Goal: Information Seeking & Learning: Learn about a topic

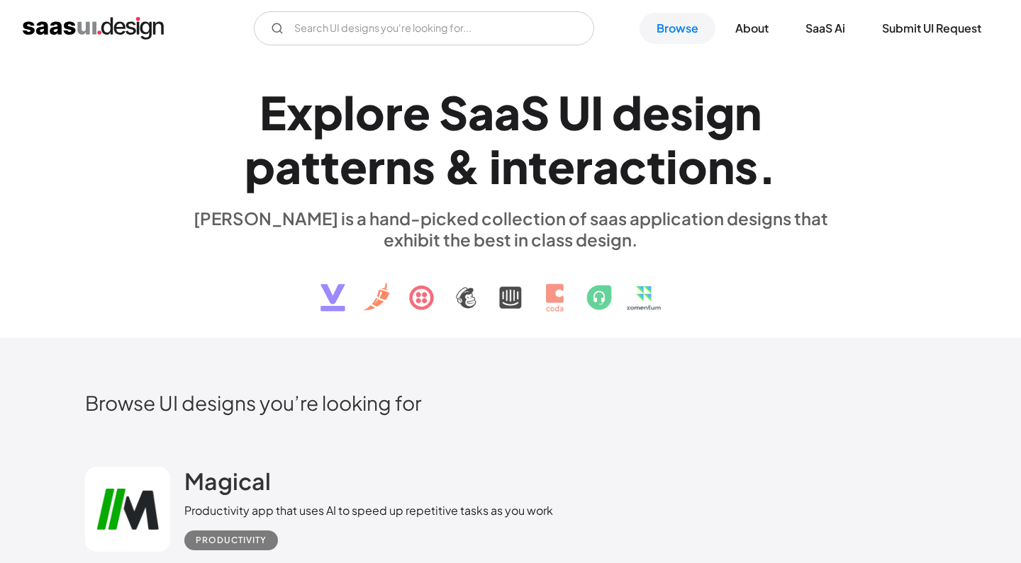
click at [331, 296] on img at bounding box center [510, 287] width 429 height 74
click at [440, 291] on img at bounding box center [510, 287] width 429 height 74
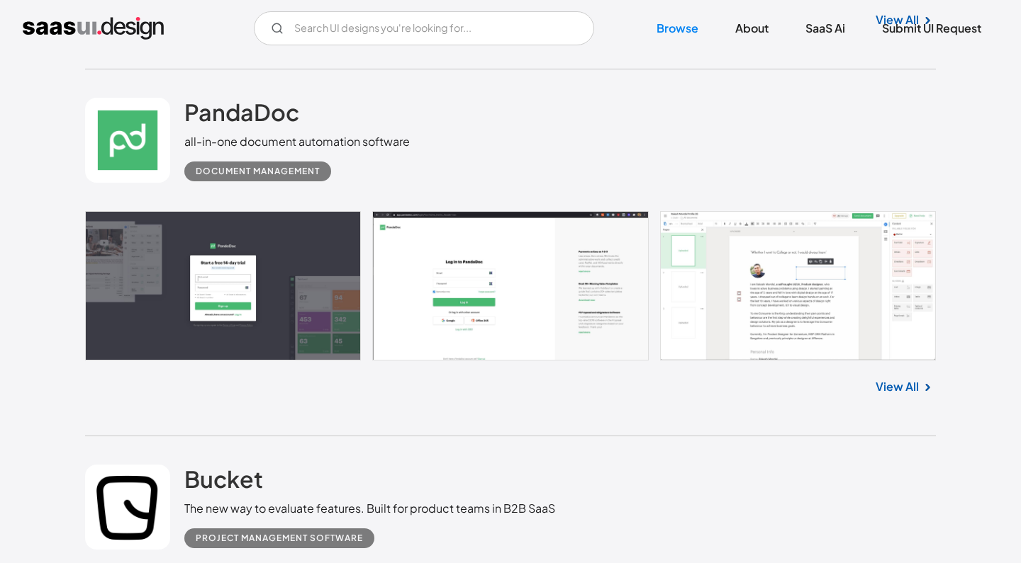
scroll to position [2239, 0]
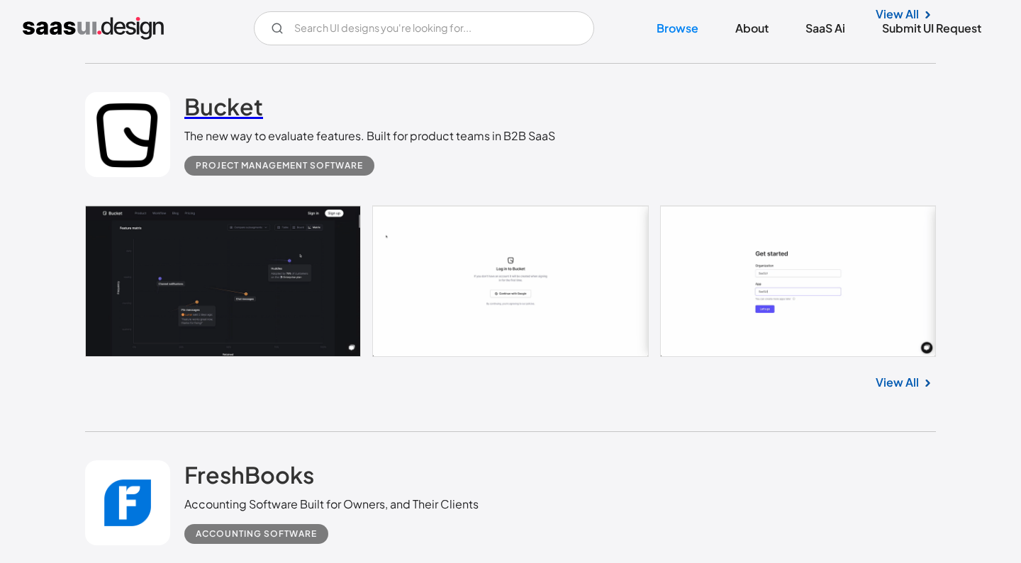
click at [223, 101] on h2 "Bucket" at bounding box center [223, 106] width 79 height 28
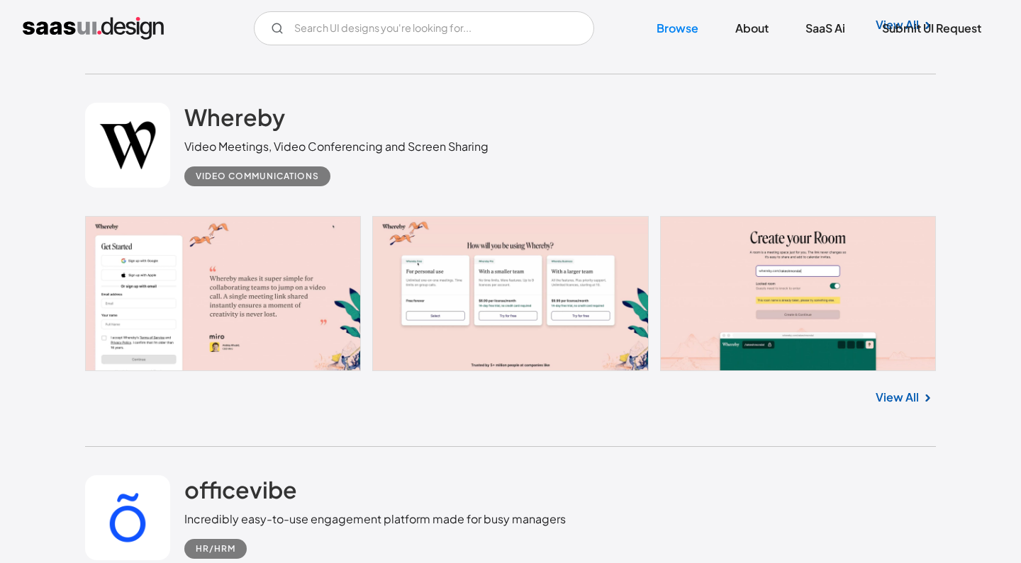
scroll to position [4131, 0]
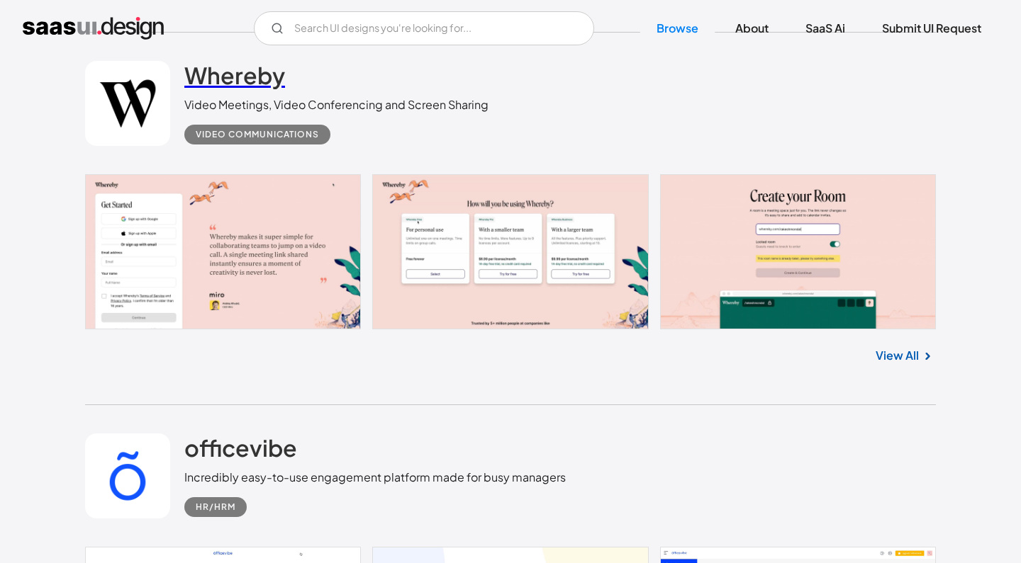
click at [246, 70] on h2 "Whereby" at bounding box center [234, 75] width 101 height 28
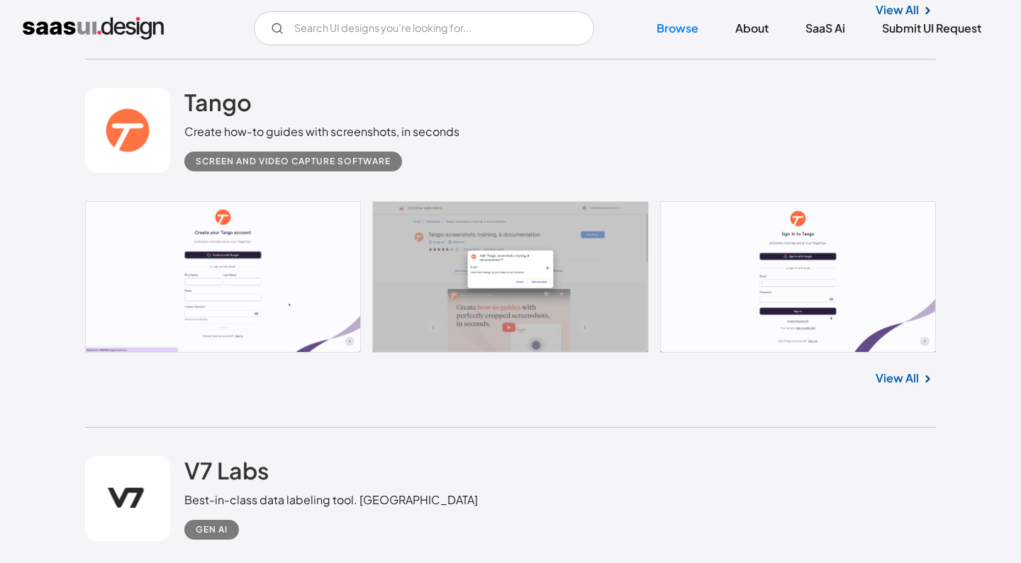
scroll to position [4842, 0]
click at [214, 95] on h2 "Tango" at bounding box center [217, 103] width 67 height 28
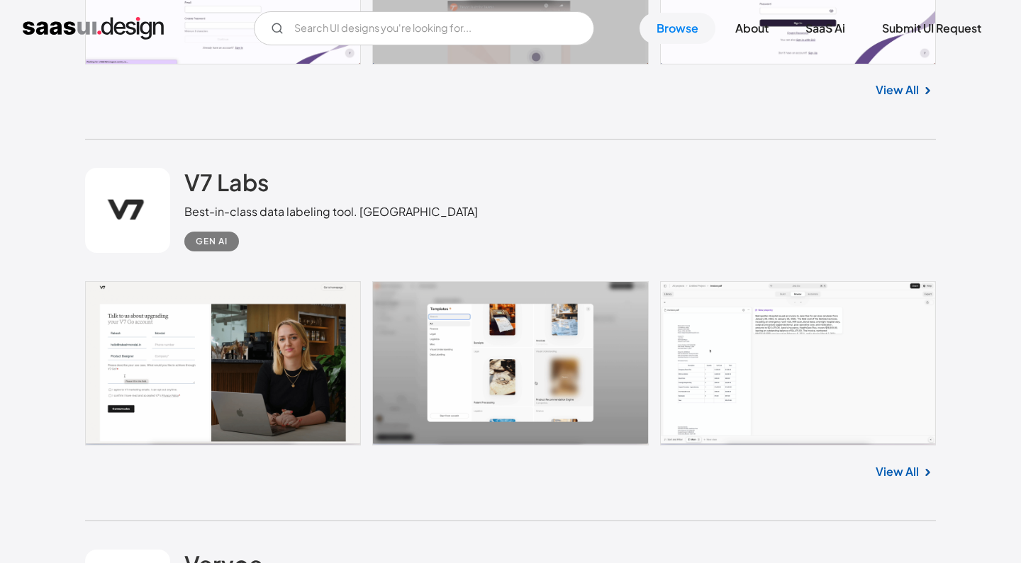
scroll to position [5131, 0]
click at [198, 180] on h2 "V7 Labs" at bounding box center [226, 182] width 84 height 28
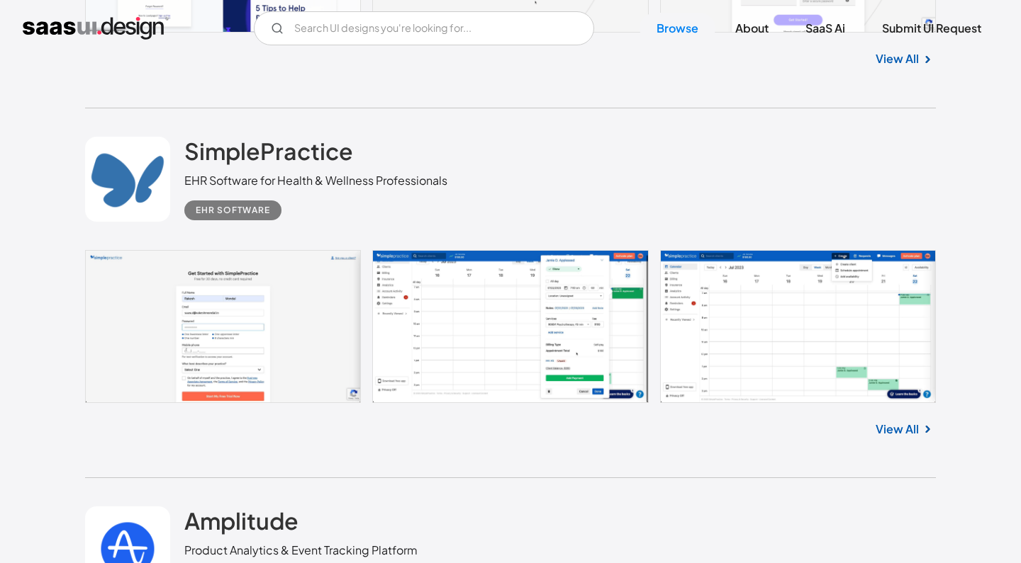
scroll to position [6394, 0]
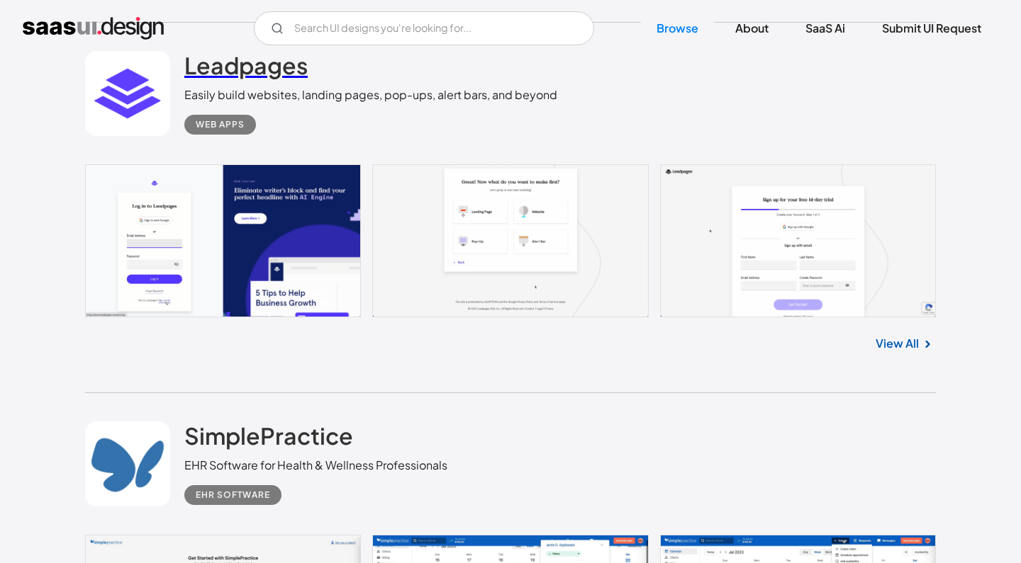
click at [251, 59] on h2 "Leadpages" at bounding box center [245, 65] width 123 height 28
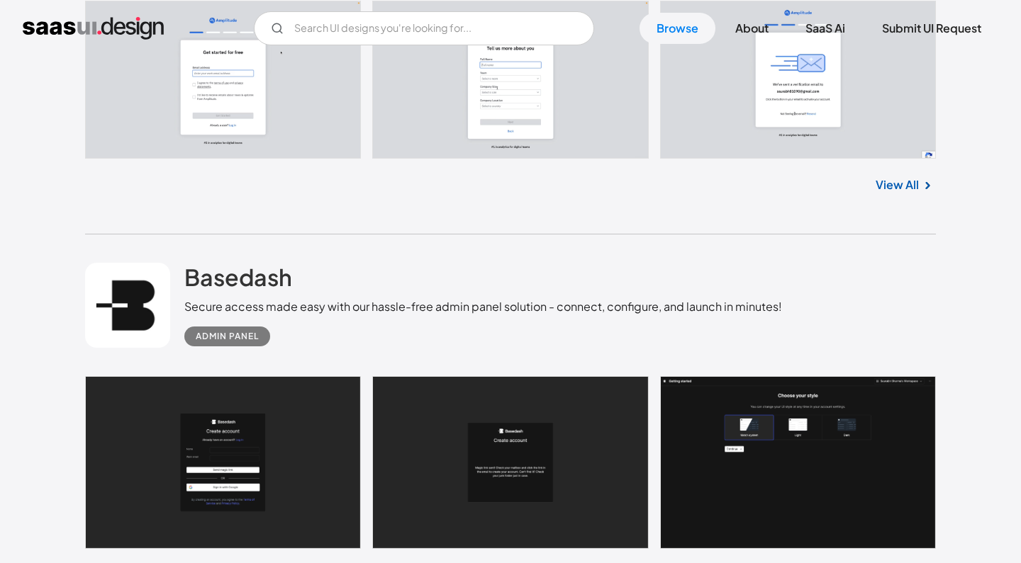
scroll to position [7406, 0]
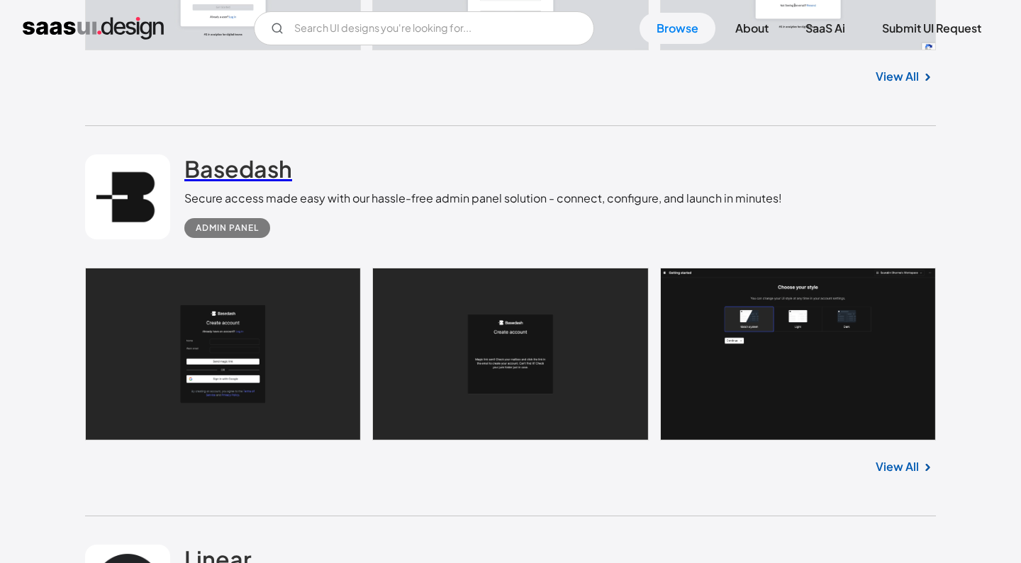
click at [225, 172] on h2 "Basedash" at bounding box center [238, 169] width 108 height 28
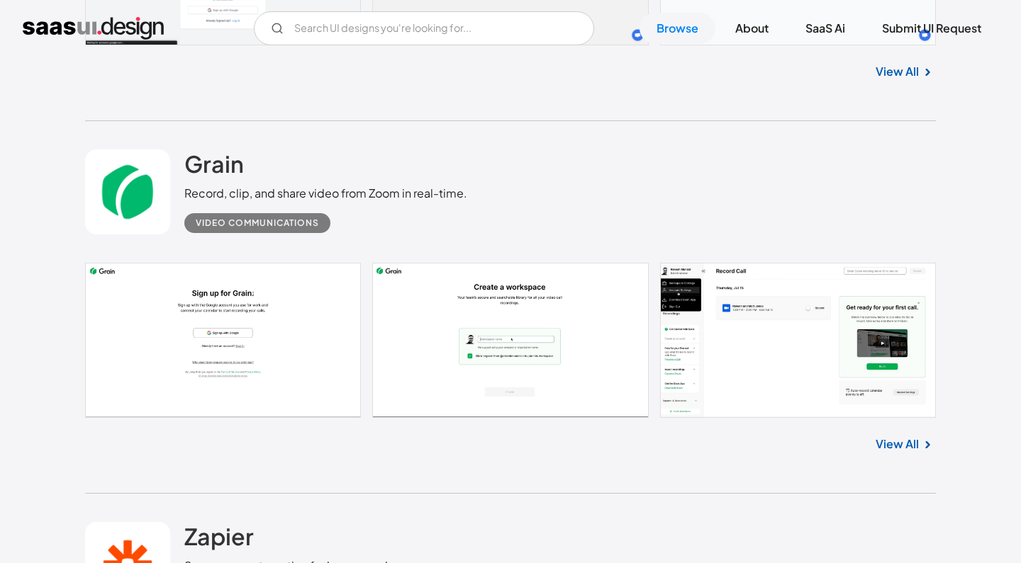
scroll to position [9730, 0]
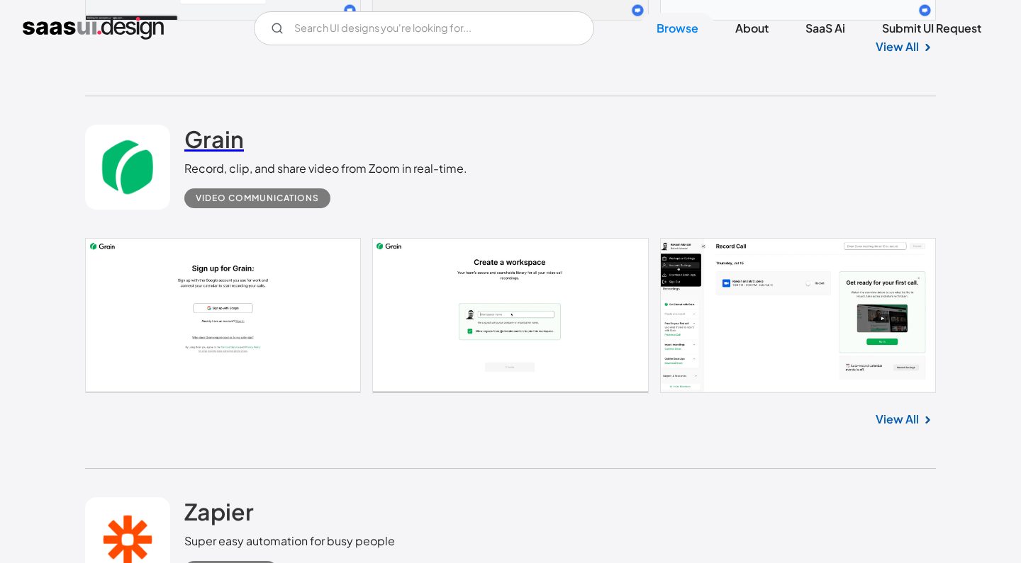
click at [215, 136] on h2 "Grain" at bounding box center [214, 139] width 60 height 28
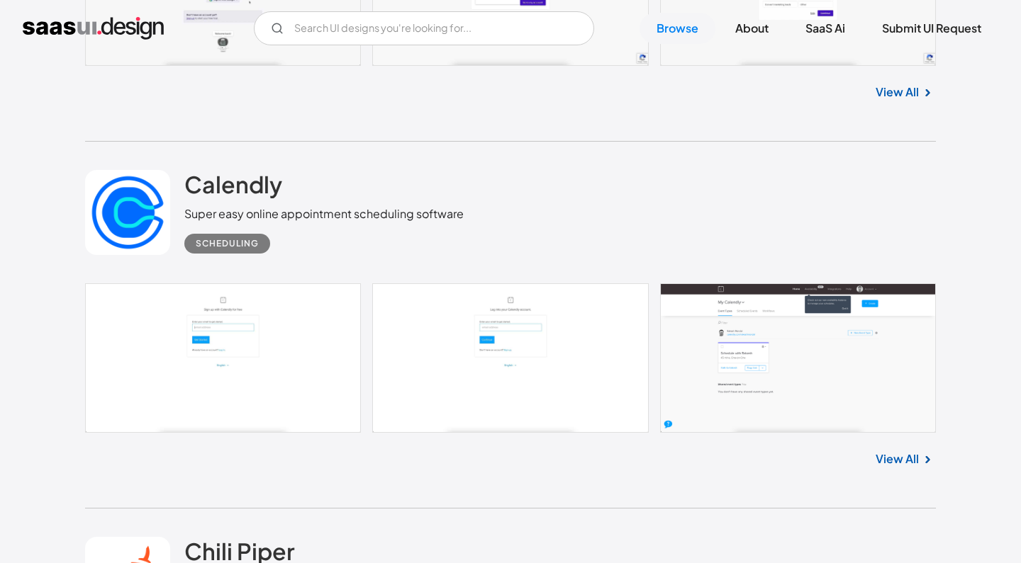
scroll to position [12314, 0]
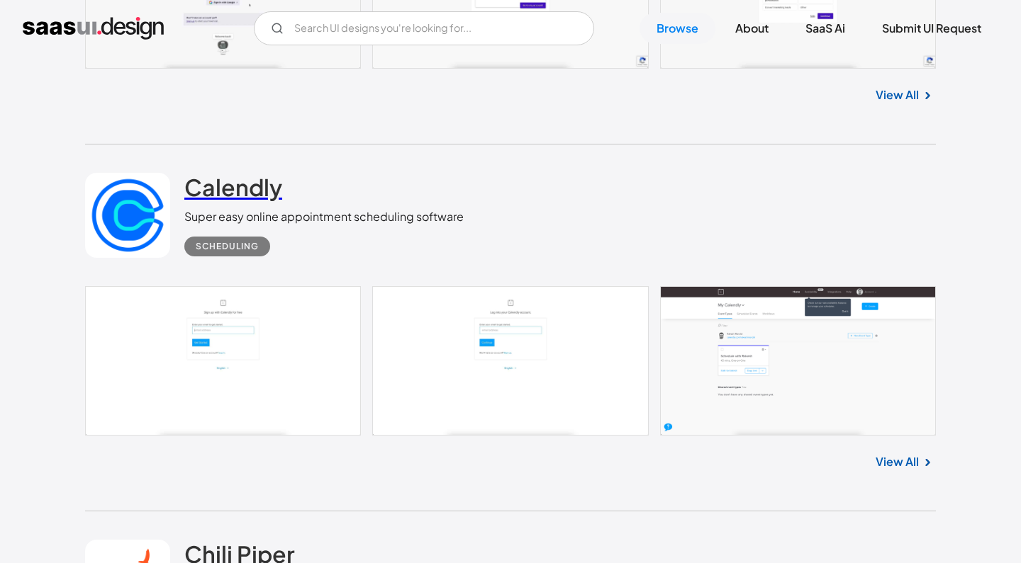
click at [268, 193] on h2 "Calendly" at bounding box center [233, 187] width 98 height 28
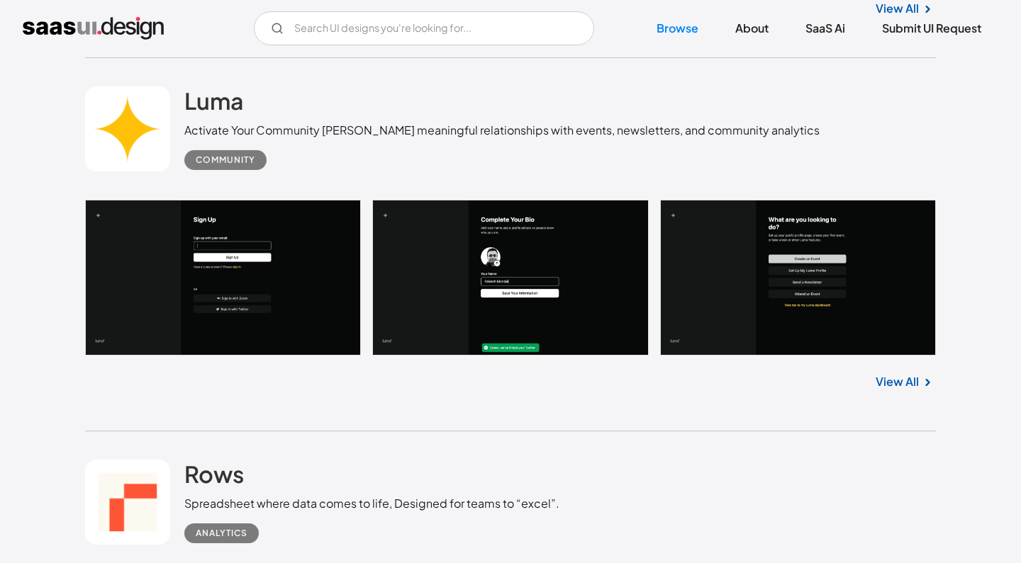
scroll to position [13811, 0]
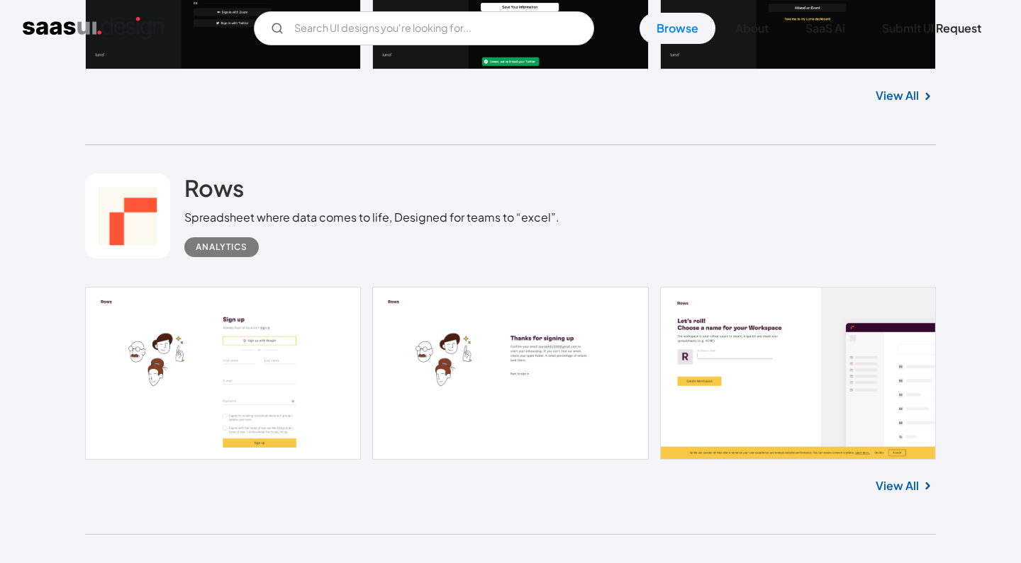
click at [148, 221] on link at bounding box center [127, 216] width 85 height 85
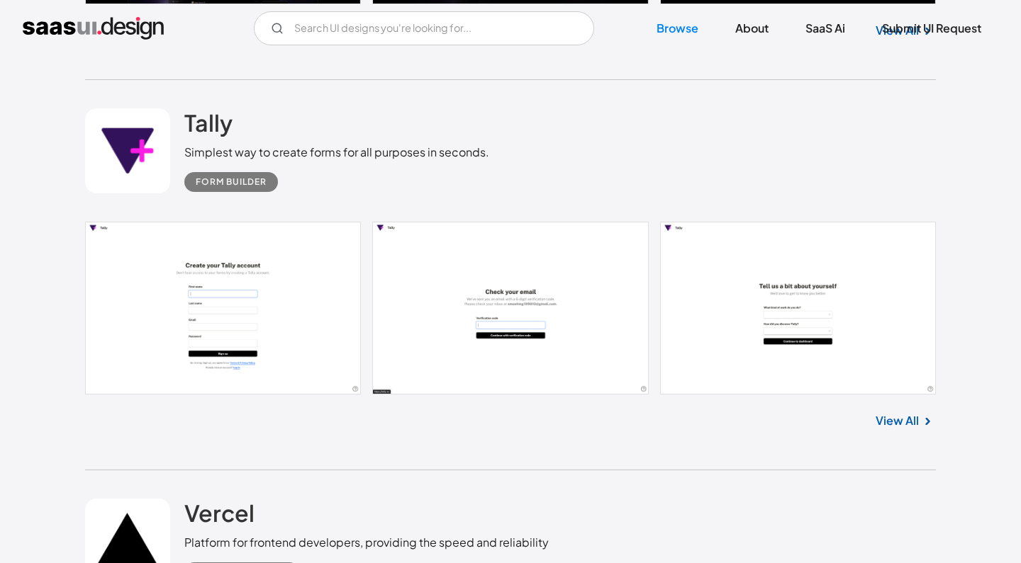
click at [154, 136] on link at bounding box center [127, 150] width 85 height 85
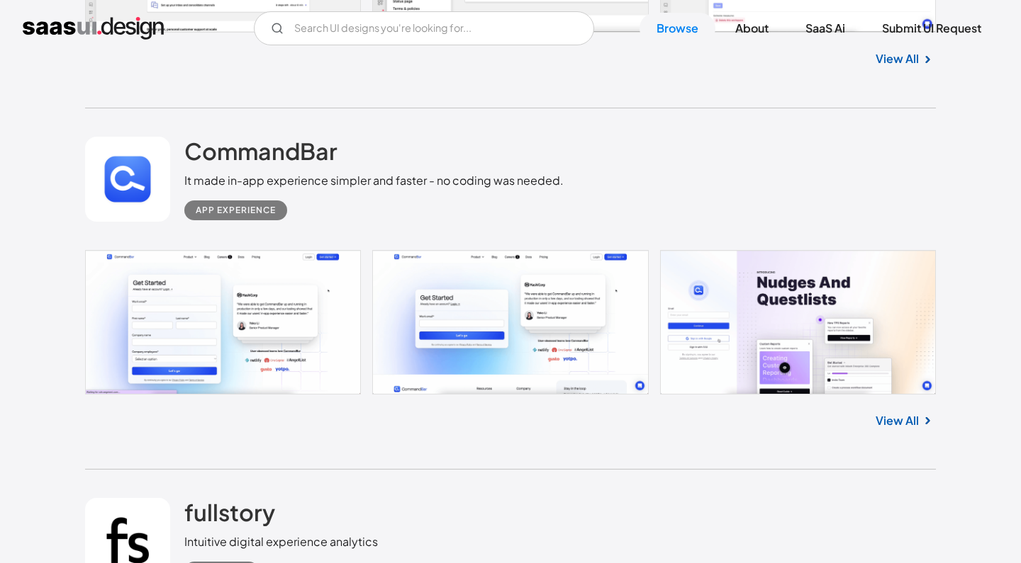
scroll to position [18074, 0]
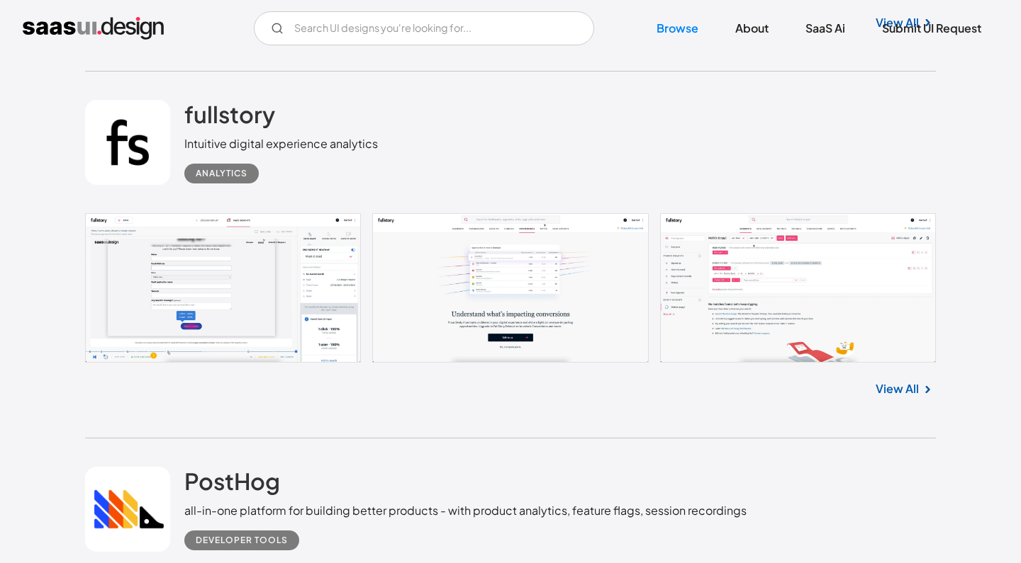
click at [158, 124] on link at bounding box center [127, 142] width 85 height 85
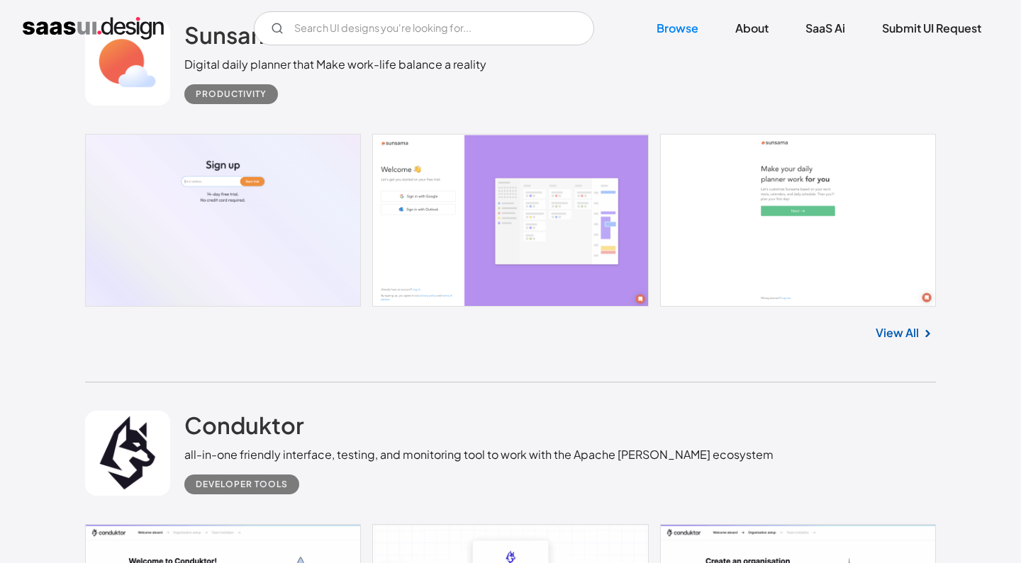
scroll to position [19540, 0]
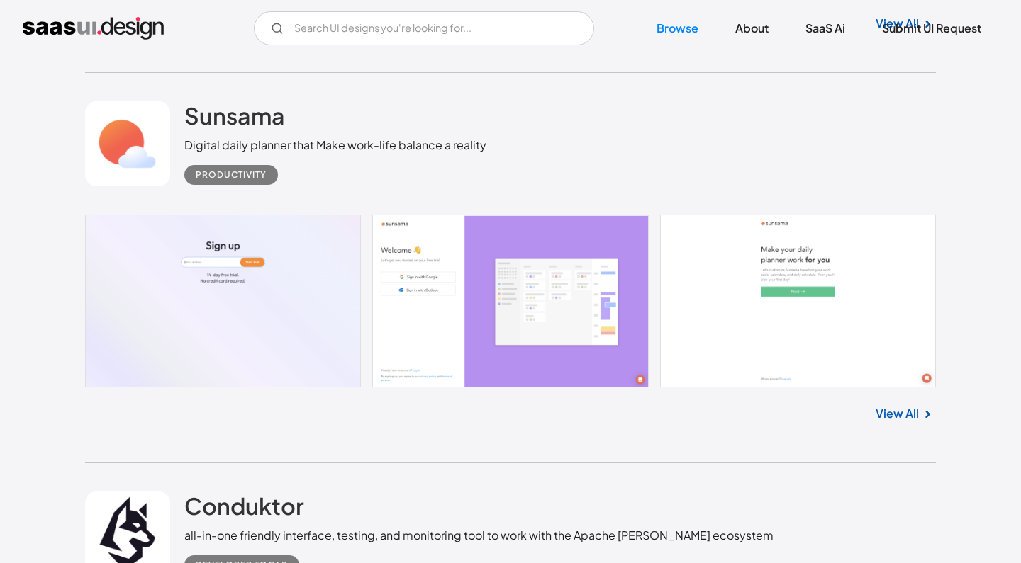
click at [132, 148] on link at bounding box center [127, 143] width 85 height 85
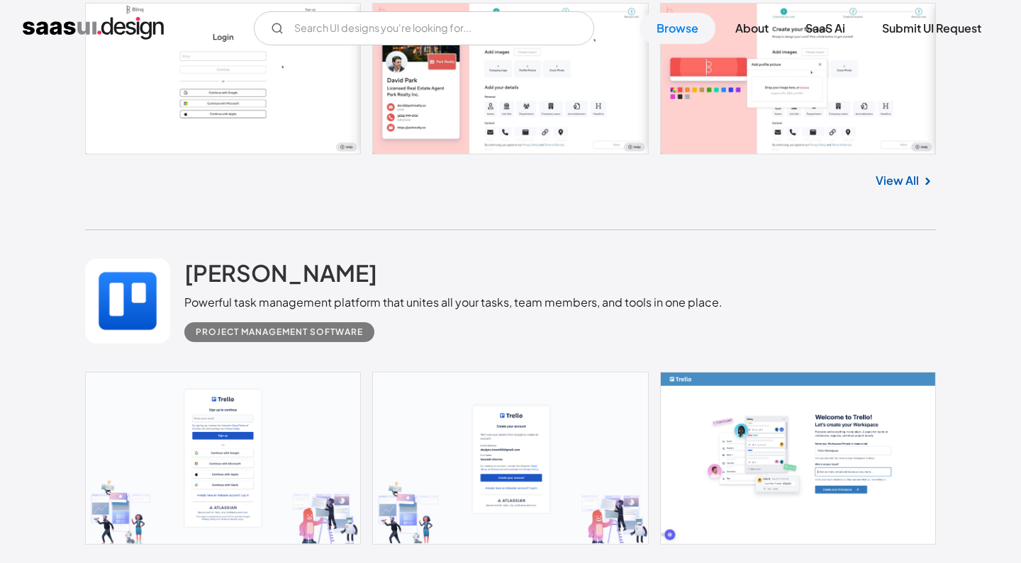
scroll to position [20283, 0]
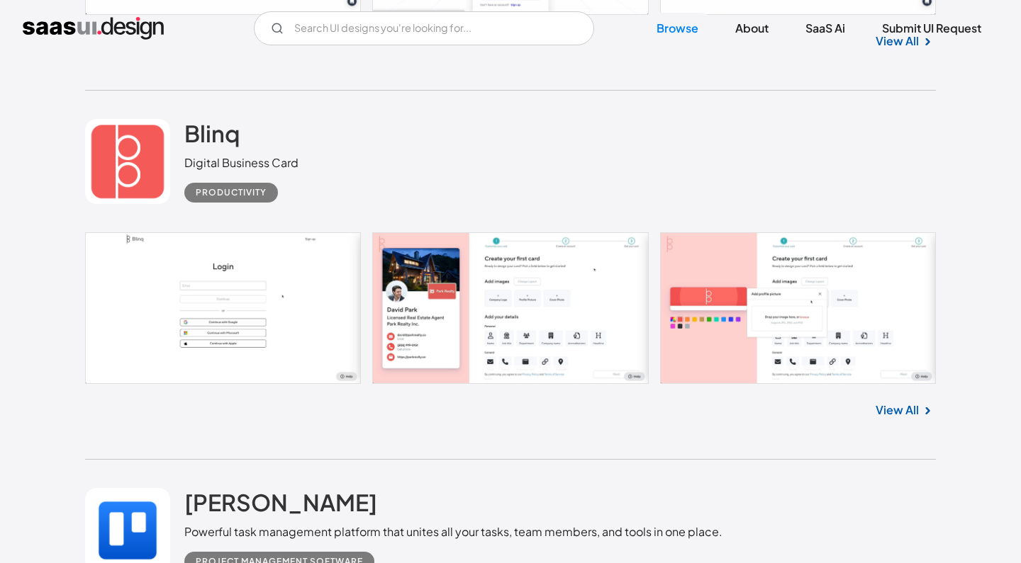
click at [130, 143] on link at bounding box center [127, 161] width 85 height 85
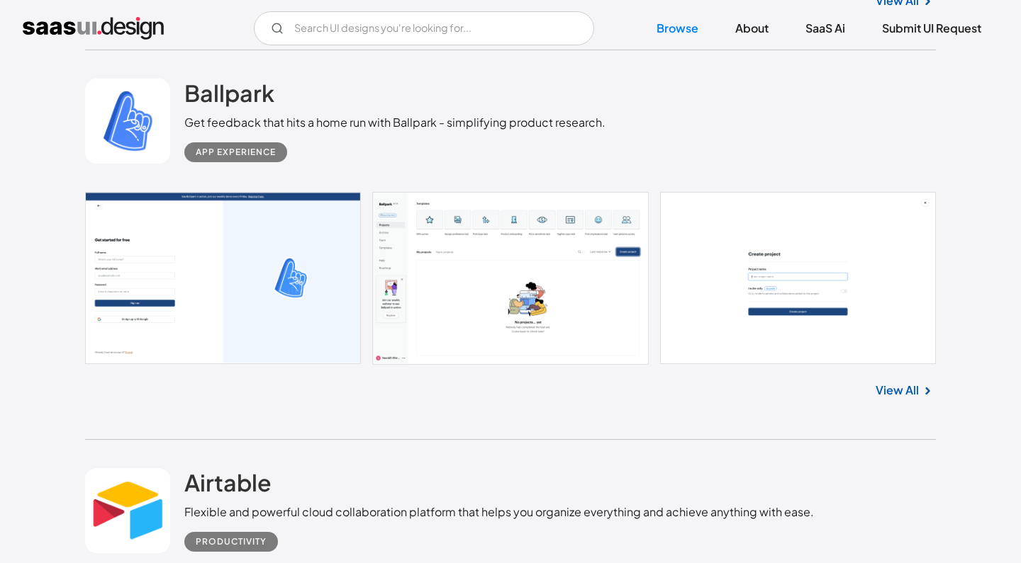
scroll to position [21806, 0]
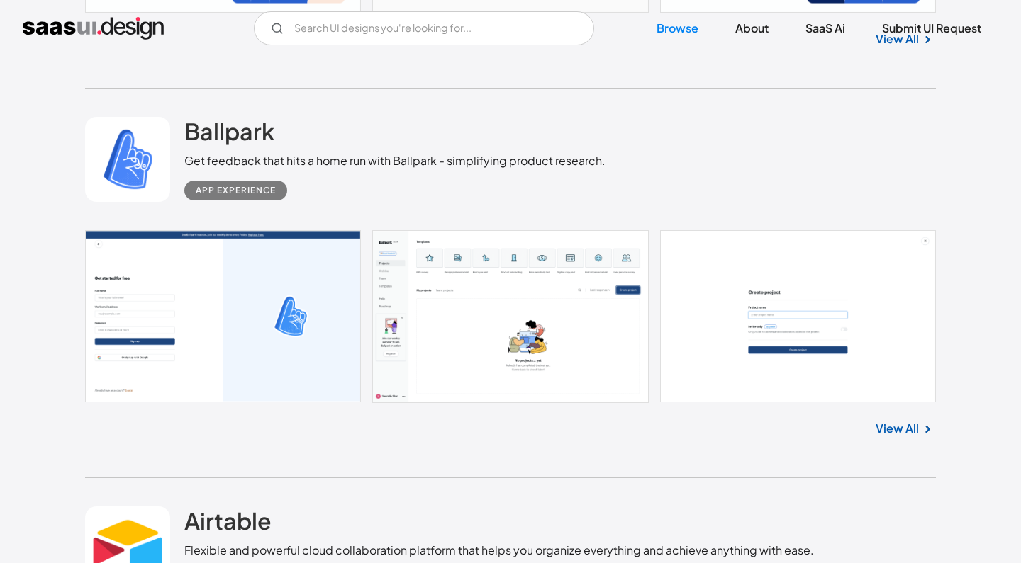
click at [146, 178] on link at bounding box center [127, 159] width 85 height 85
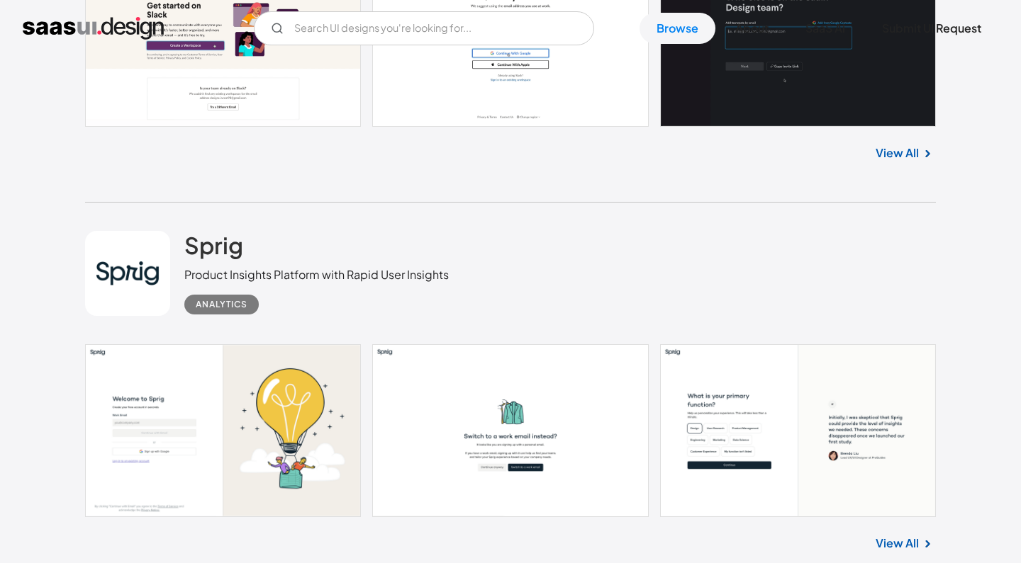
scroll to position [26324, 0]
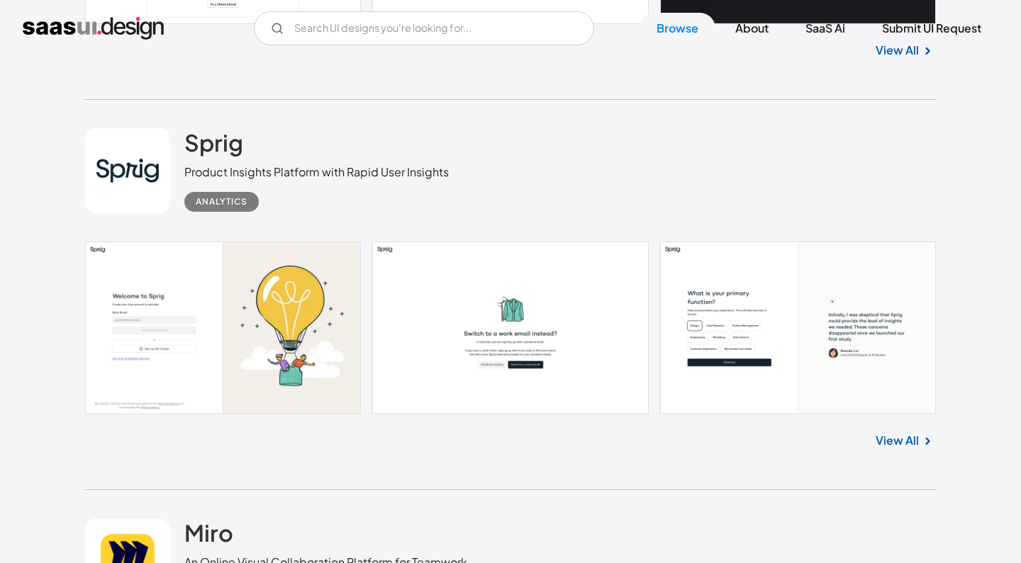
click at [159, 171] on link at bounding box center [127, 170] width 85 height 85
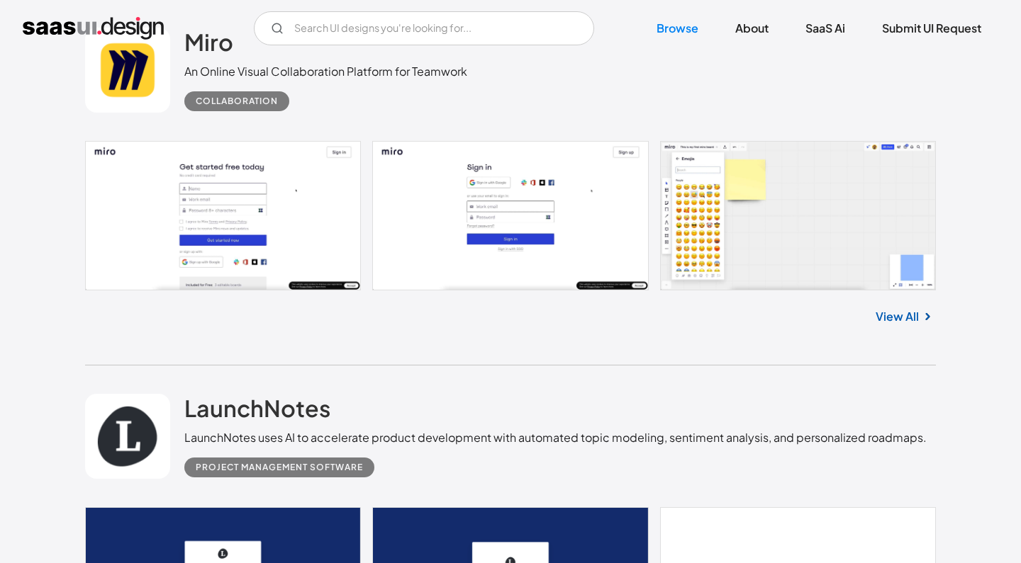
scroll to position [27067, 0]
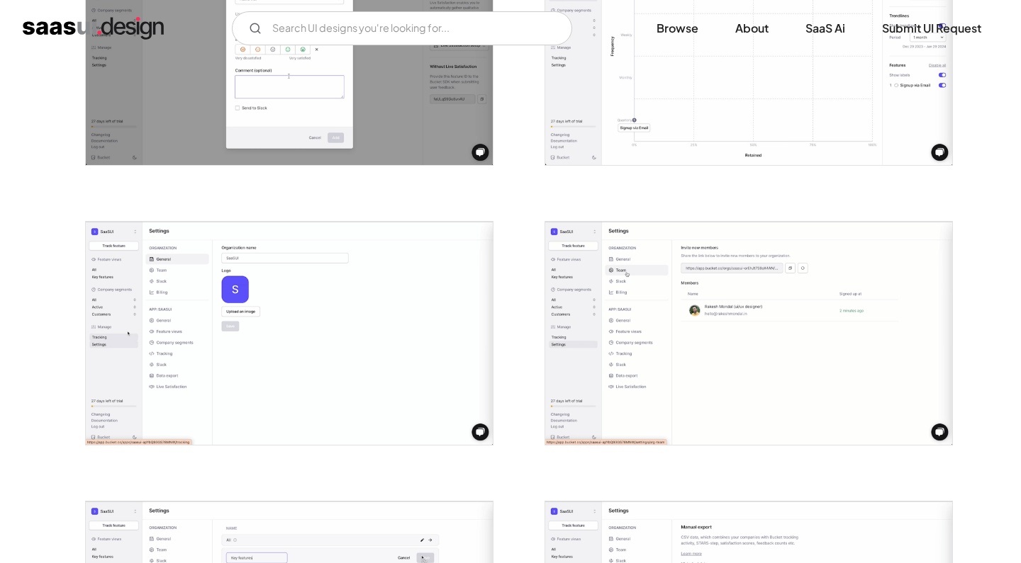
scroll to position [2104, 0]
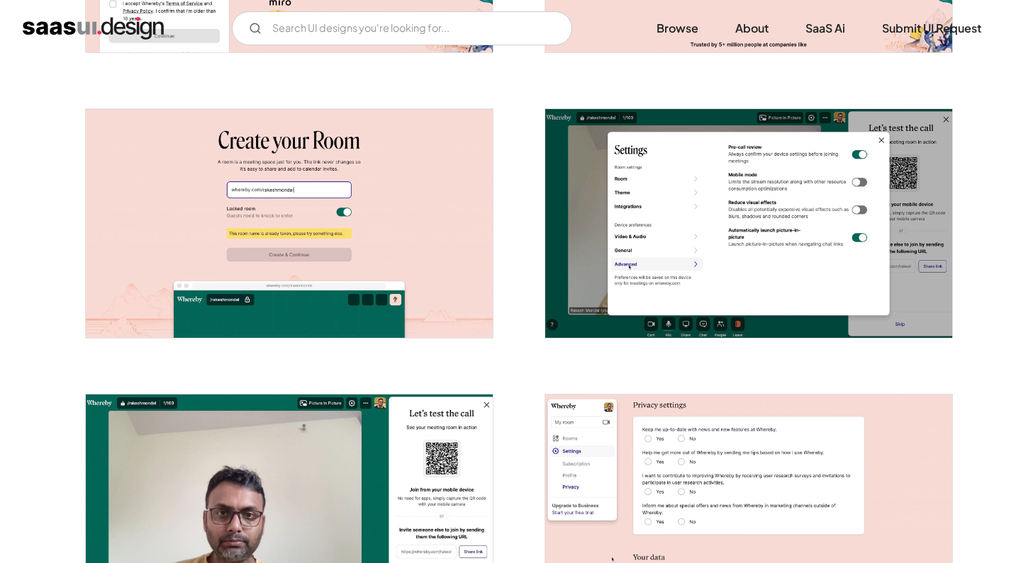
scroll to position [452, 0]
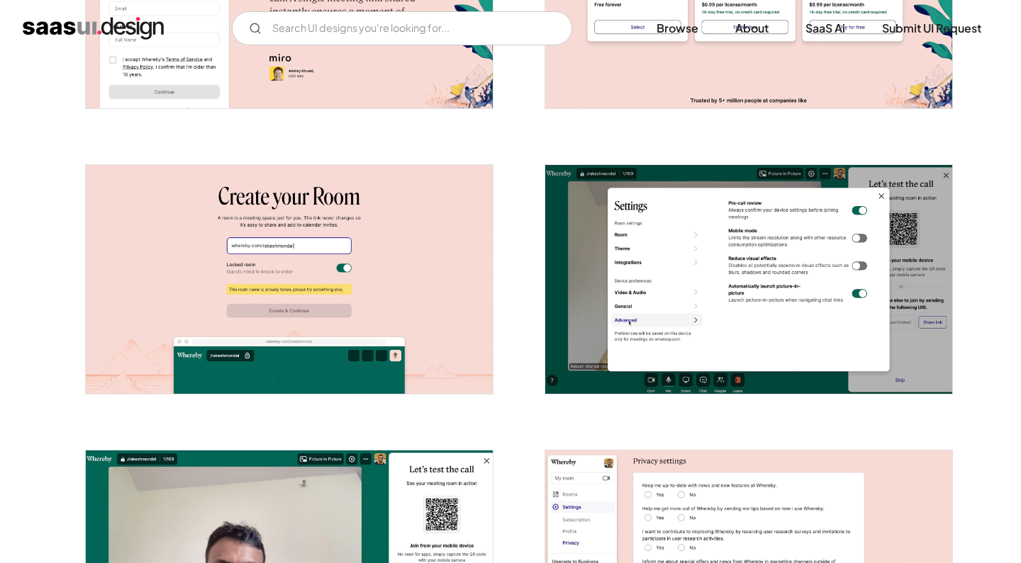
click at [342, 235] on img "open lightbox" at bounding box center [289, 279] width 407 height 229
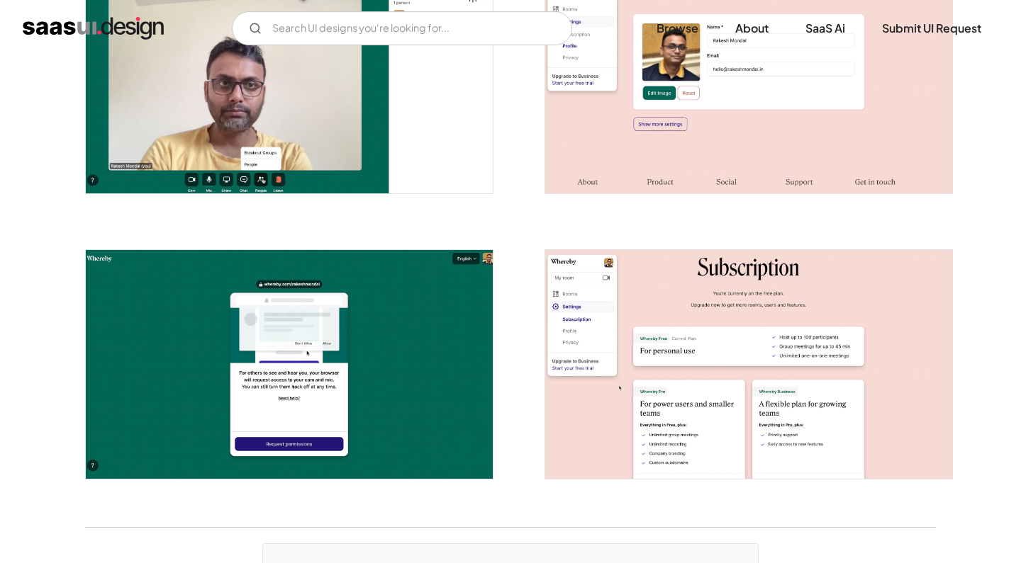
scroll to position [2125, 0]
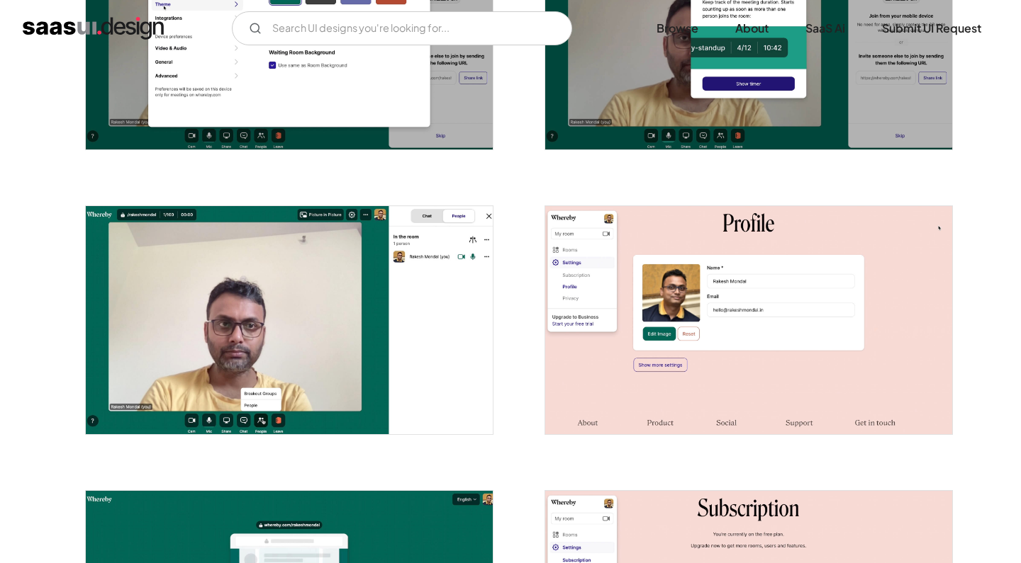
click at [584, 291] on img "open lightbox" at bounding box center [748, 320] width 407 height 229
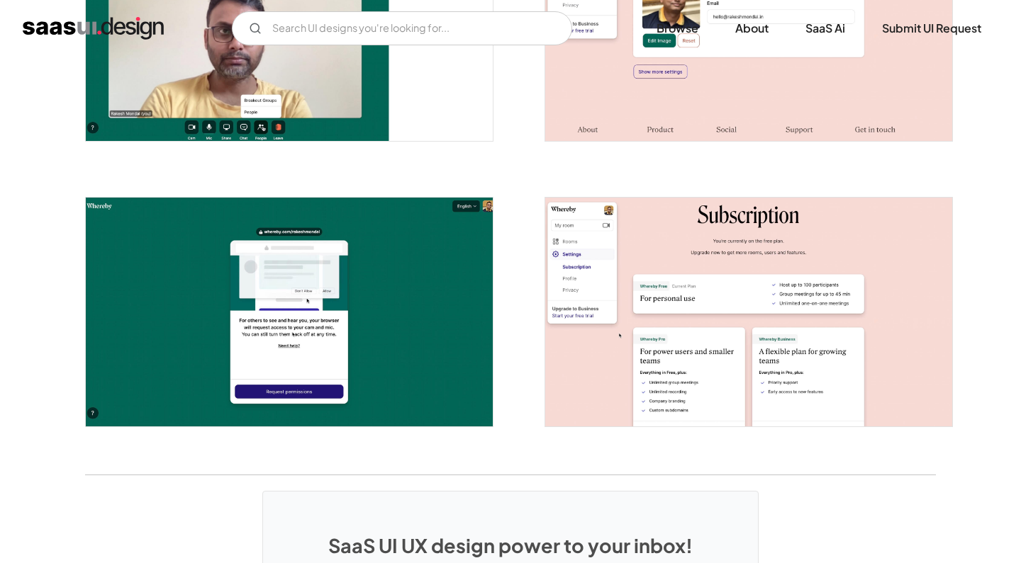
scroll to position [2419, 0]
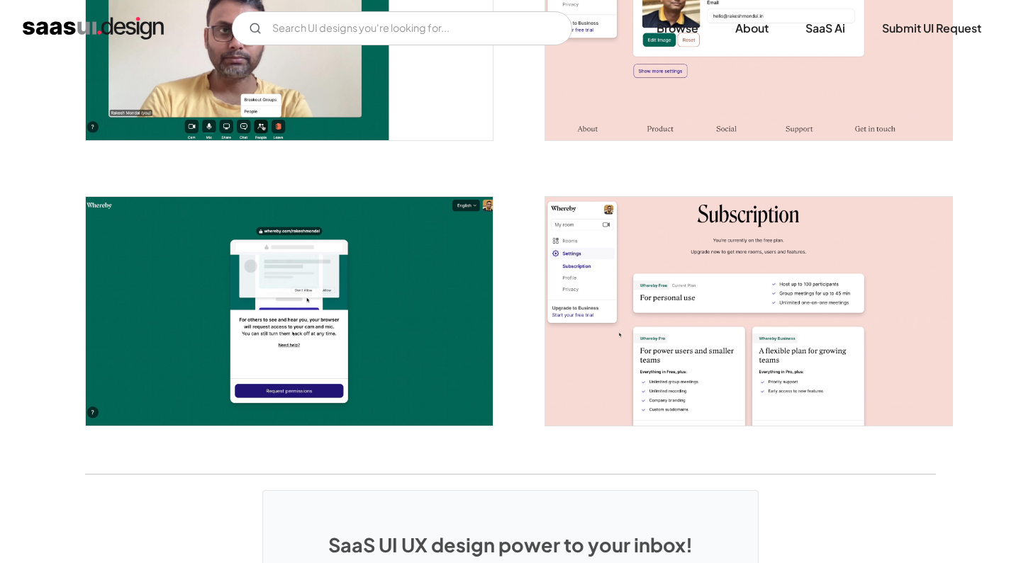
click at [726, 293] on img "open lightbox" at bounding box center [748, 311] width 407 height 229
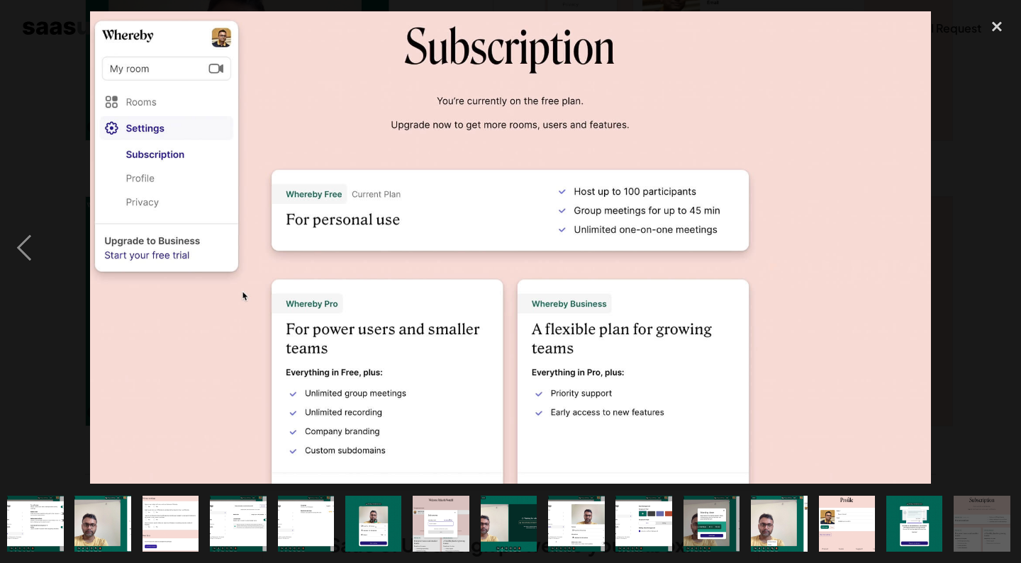
scroll to position [0, 208]
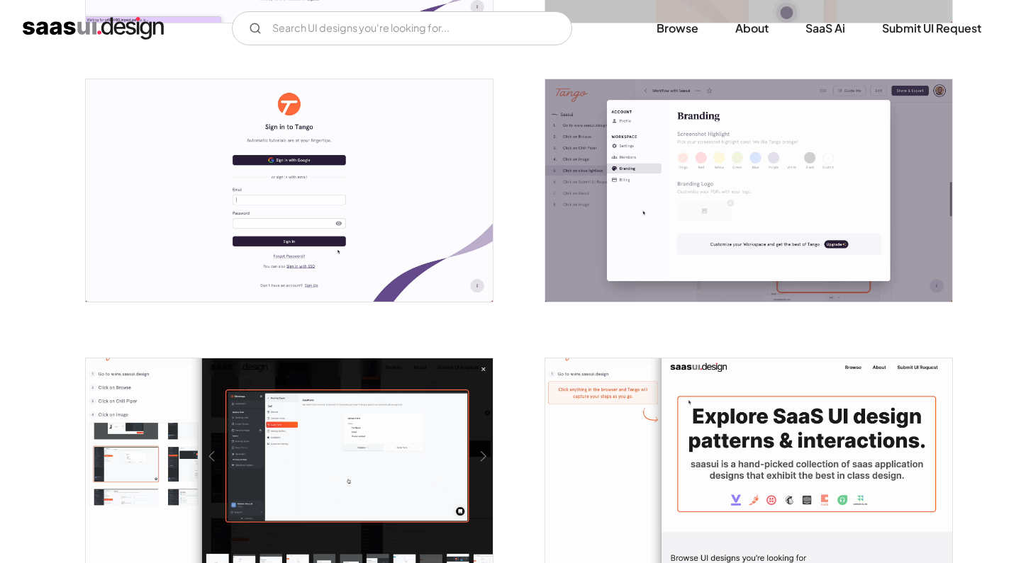
scroll to position [531, 0]
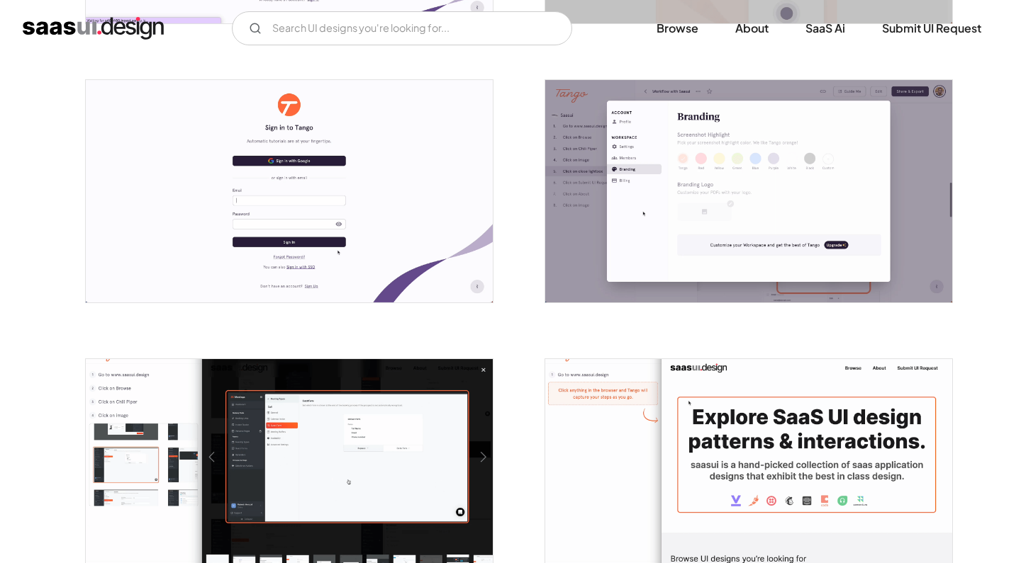
click at [348, 226] on img "open lightbox" at bounding box center [289, 191] width 407 height 223
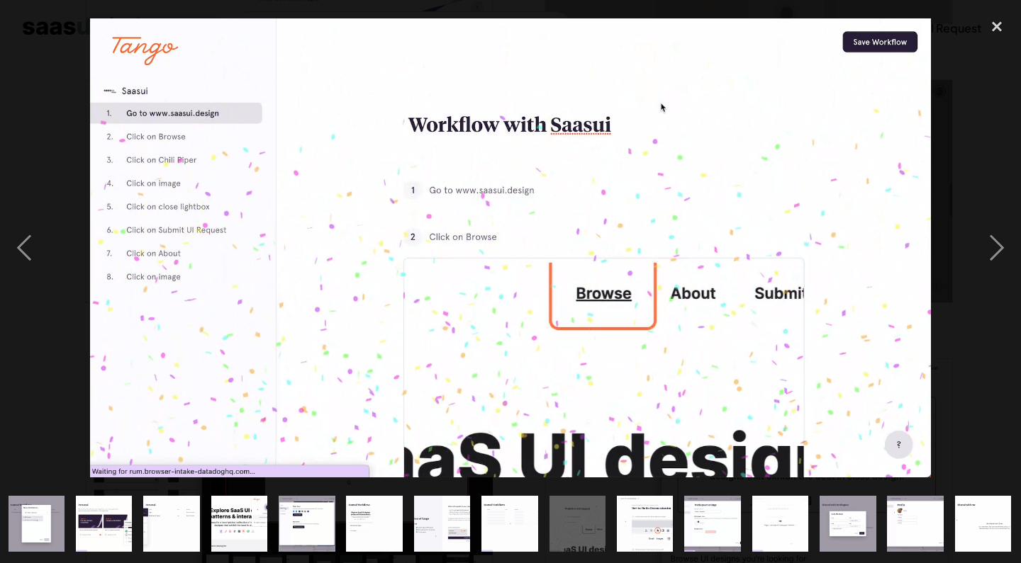
scroll to position [0, 478]
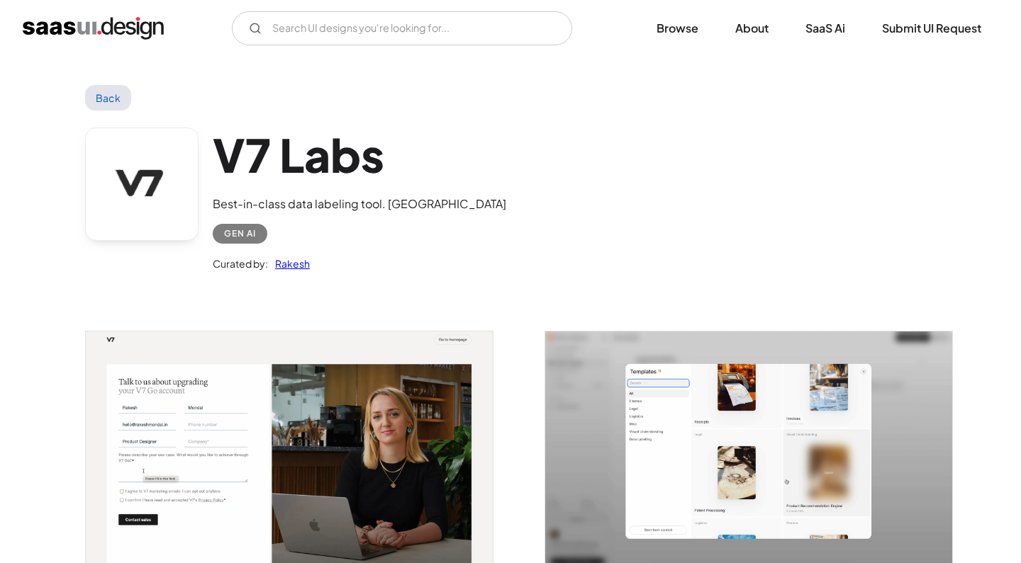
scroll to position [127, 0]
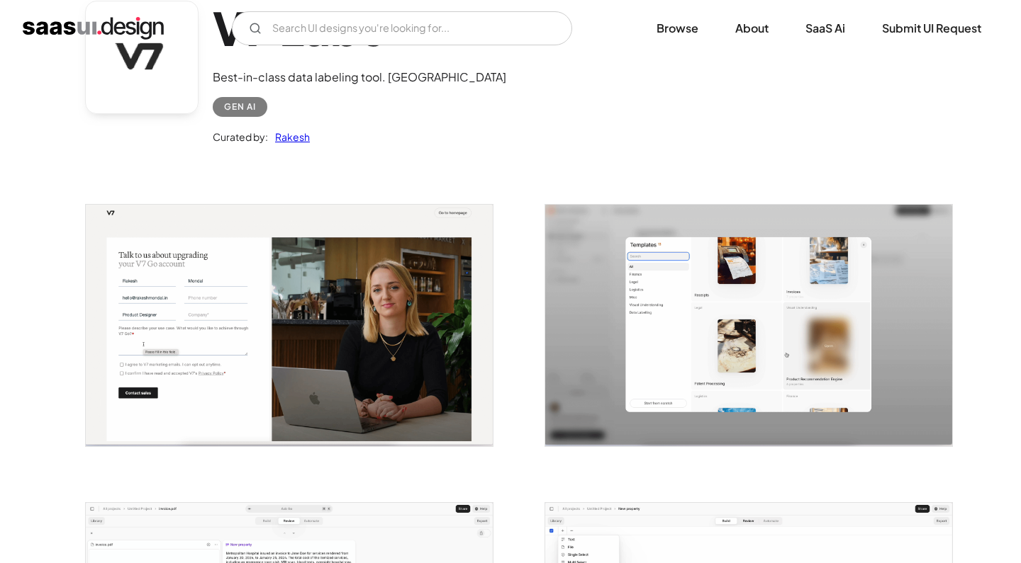
click at [371, 299] on img "open lightbox" at bounding box center [289, 326] width 407 height 242
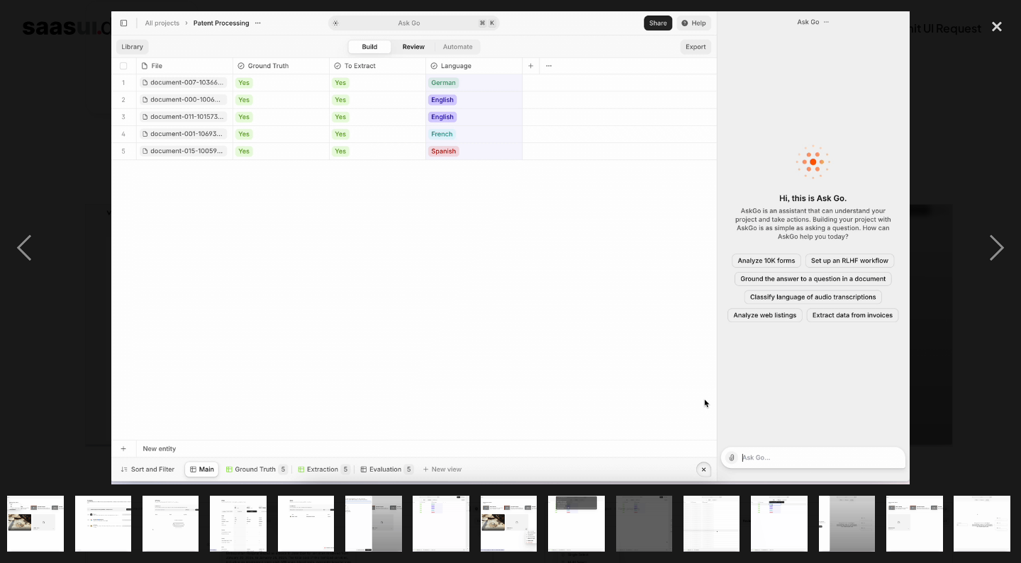
scroll to position [0, 410]
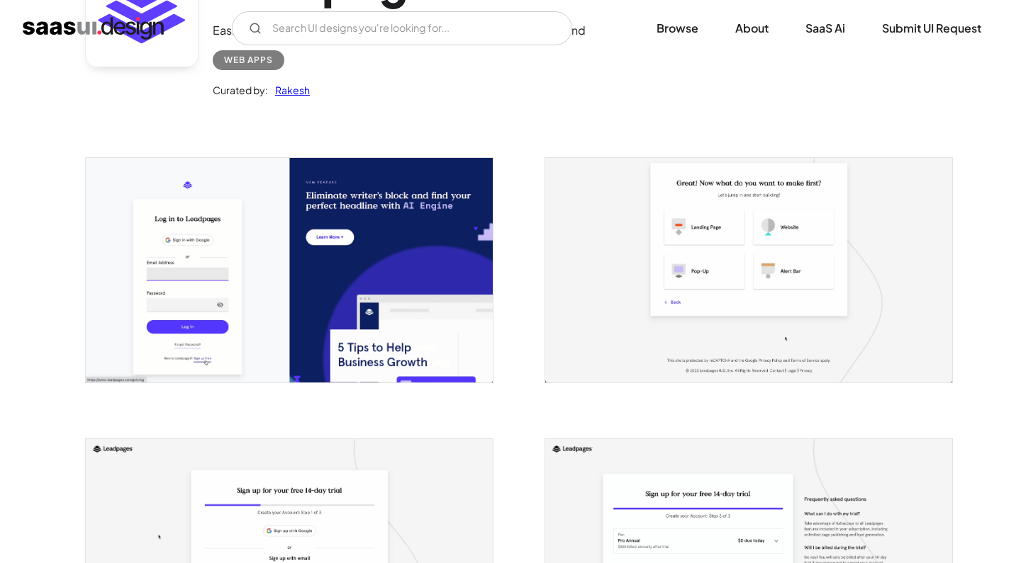
scroll to position [174, 0]
click at [371, 299] on img "open lightbox" at bounding box center [289, 269] width 407 height 225
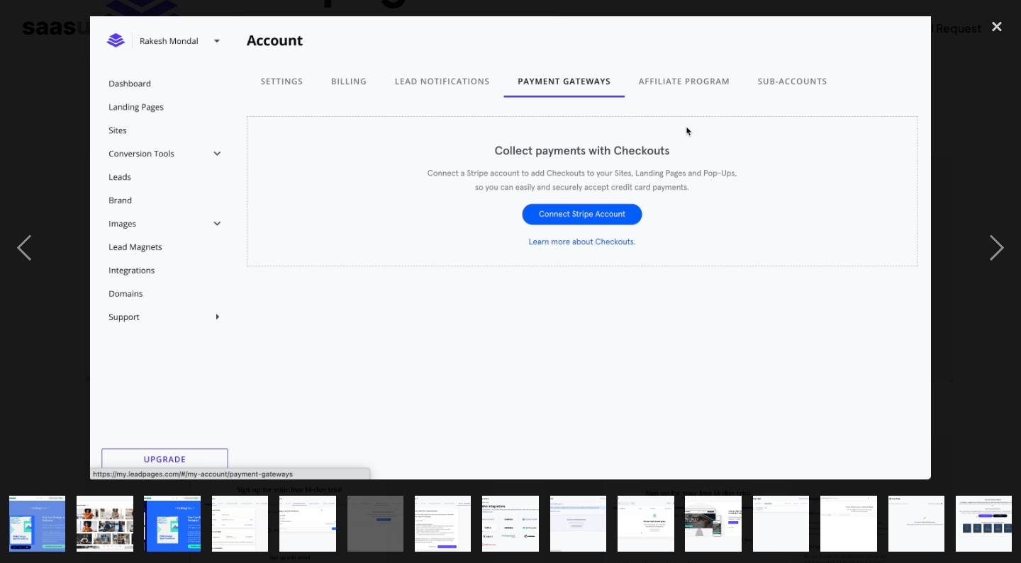
scroll to position [0, 680]
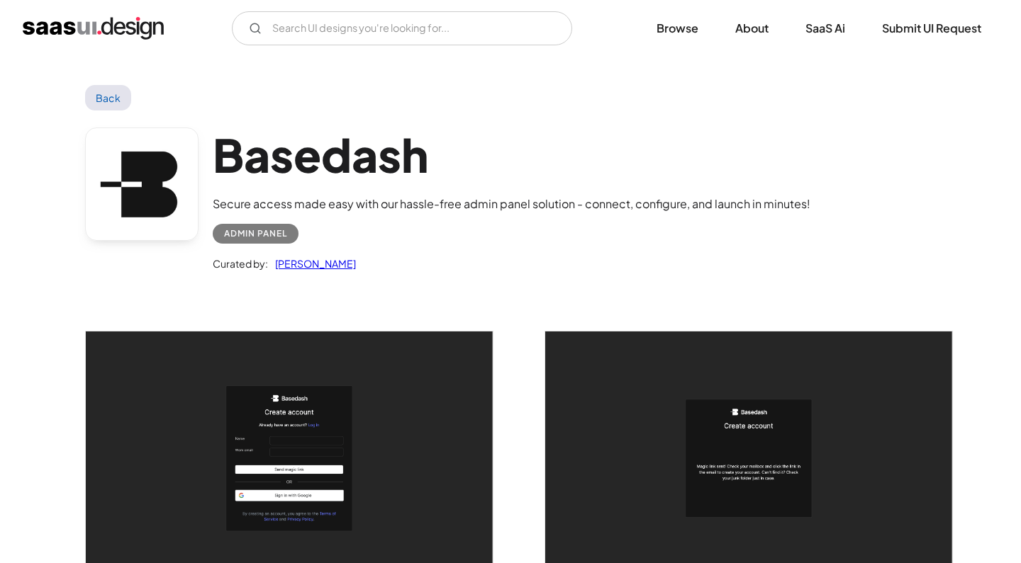
scroll to position [265, 0]
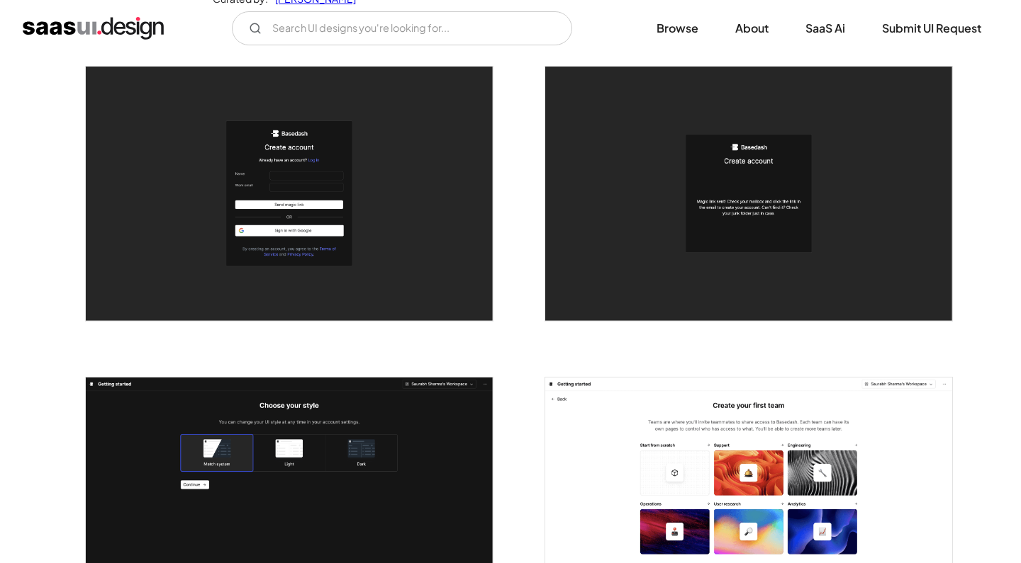
click at [359, 210] on img "open lightbox" at bounding box center [289, 194] width 407 height 254
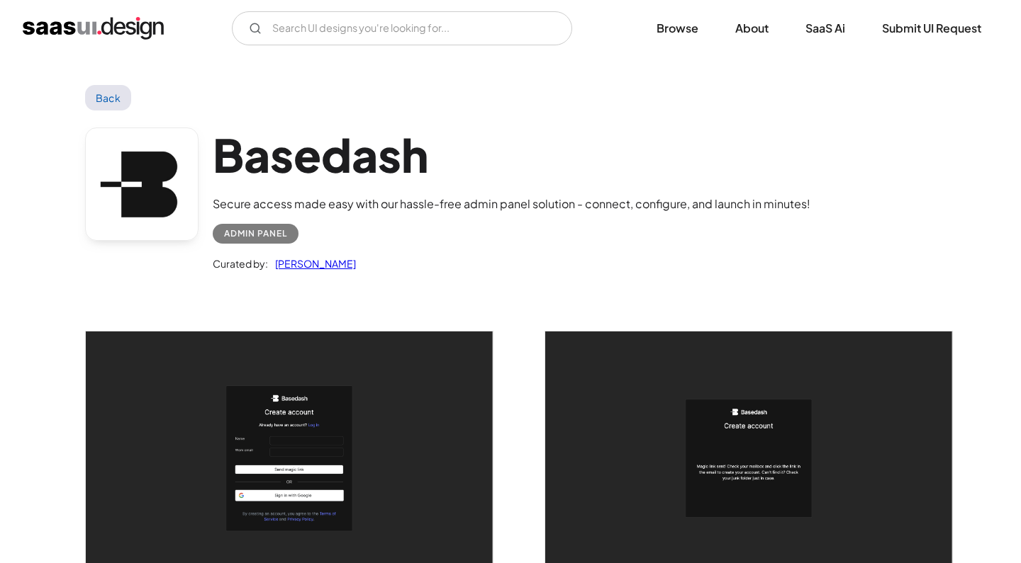
scroll to position [0, 0]
click at [380, 152] on h1 "Basedash" at bounding box center [511, 155] width 597 height 55
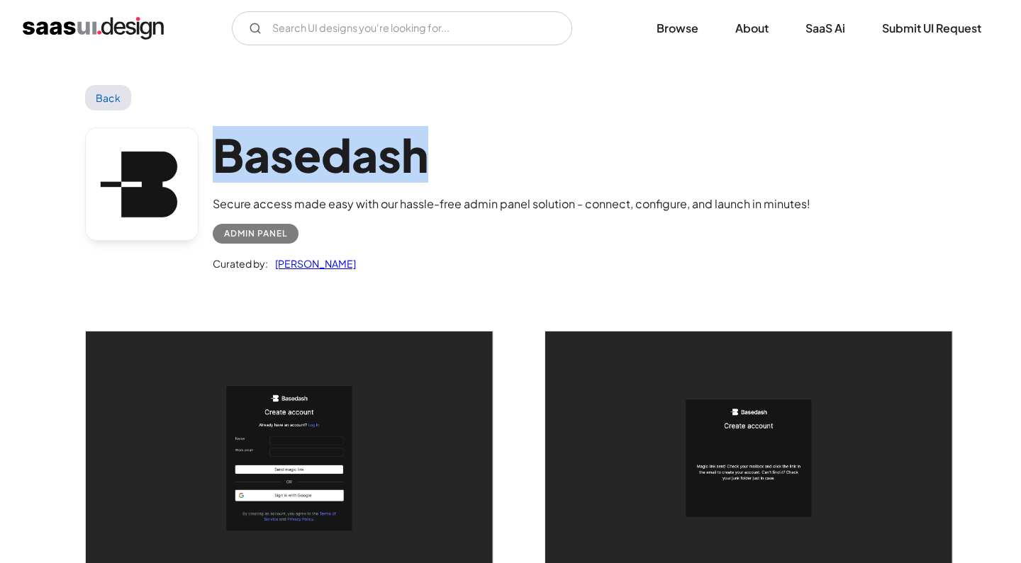
copy h1 "Basedash"
click at [444, 164] on h1 "Basedash" at bounding box center [511, 155] width 597 height 55
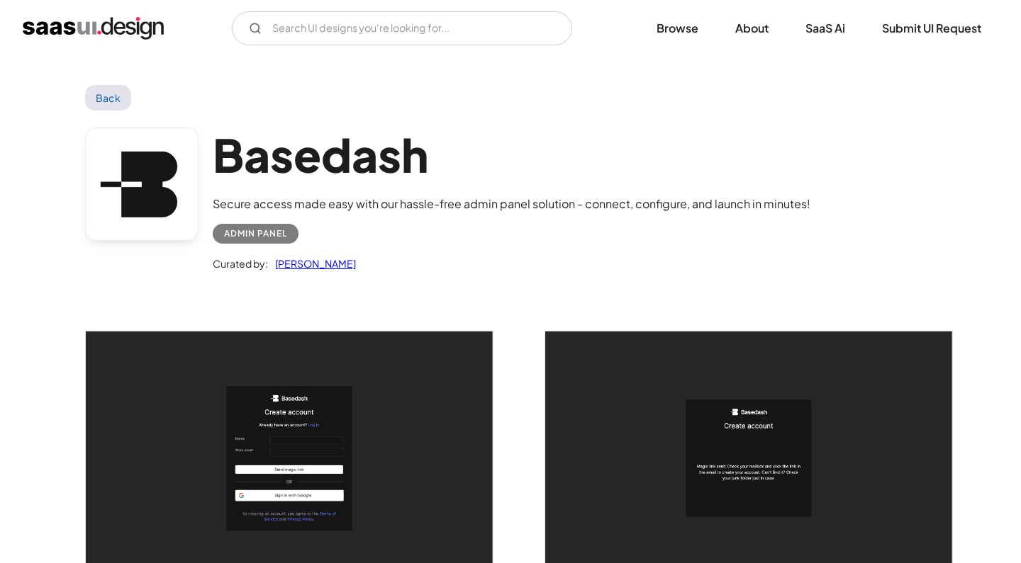
click at [512, 176] on h1 "Basedash" at bounding box center [511, 155] width 597 height 55
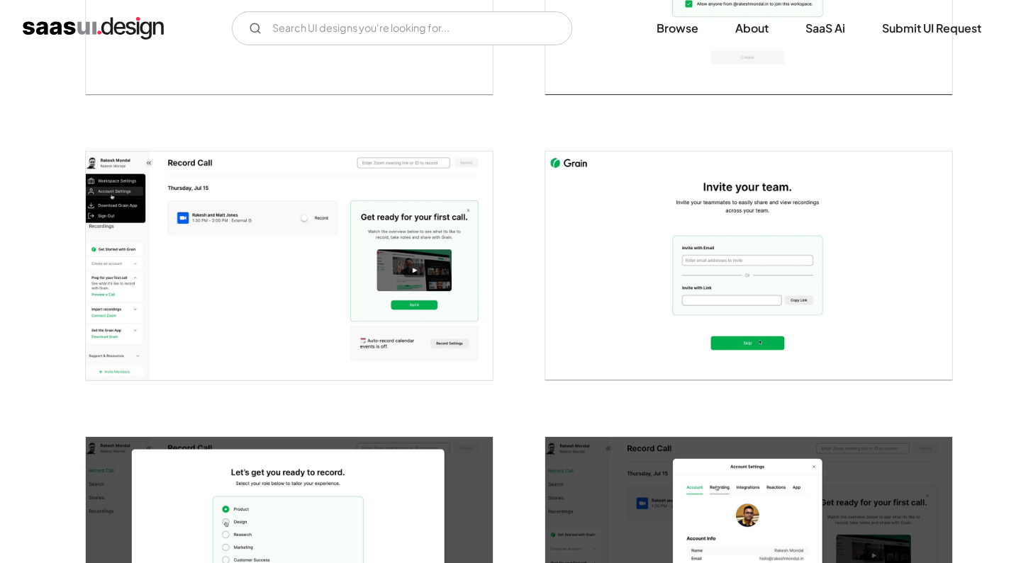
scroll to position [208, 0]
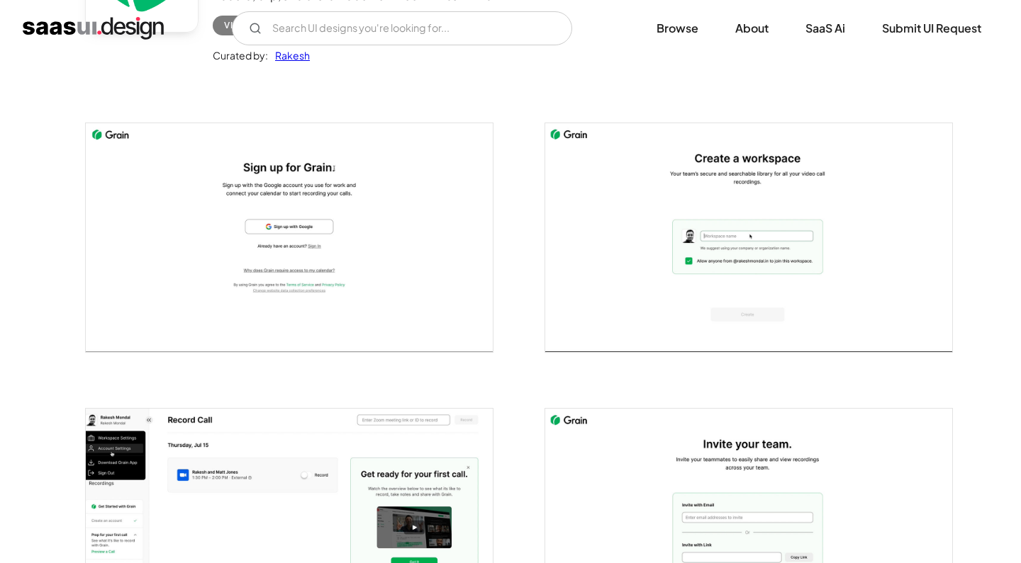
click at [305, 214] on img "open lightbox" at bounding box center [289, 237] width 407 height 229
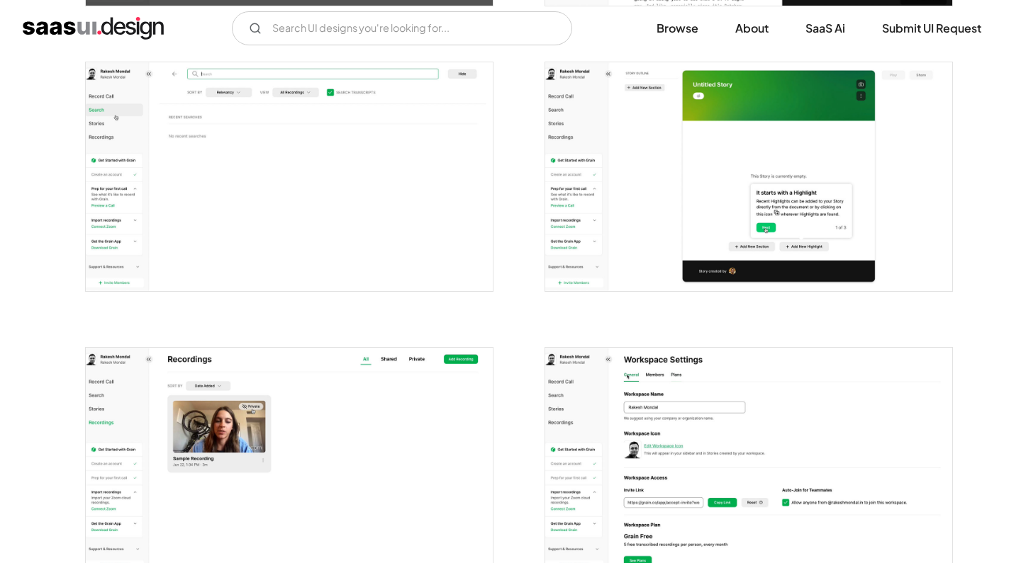
scroll to position [2052, 0]
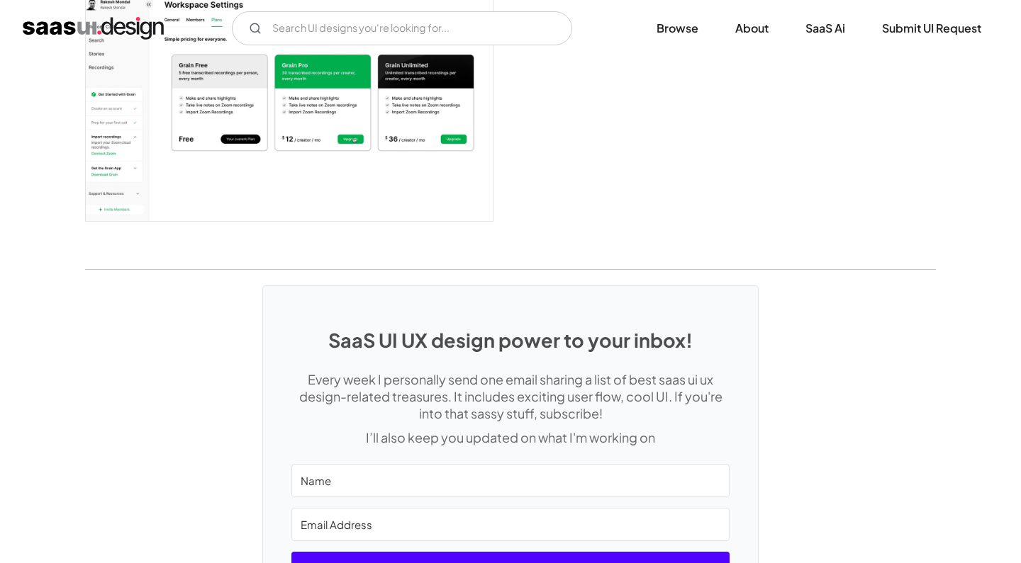
click at [311, 80] on img "open lightbox" at bounding box center [289, 107] width 407 height 229
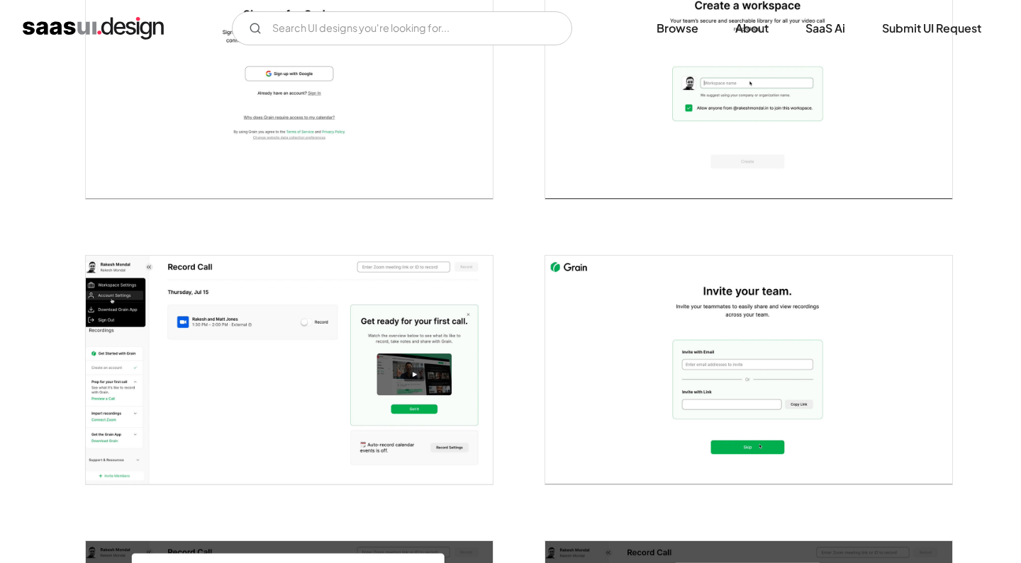
scroll to position [490, 0]
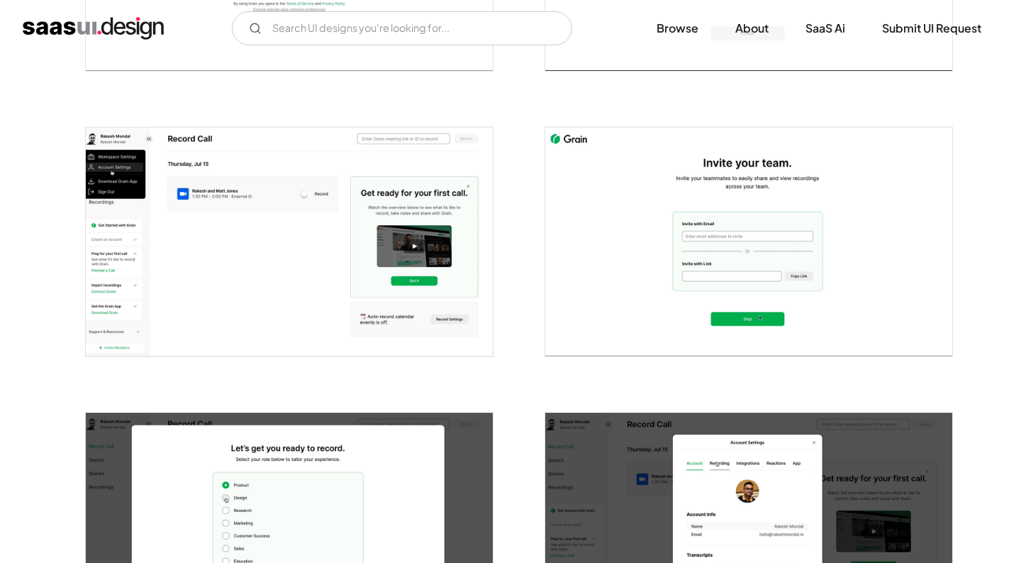
click at [266, 198] on img "open lightbox" at bounding box center [289, 242] width 407 height 229
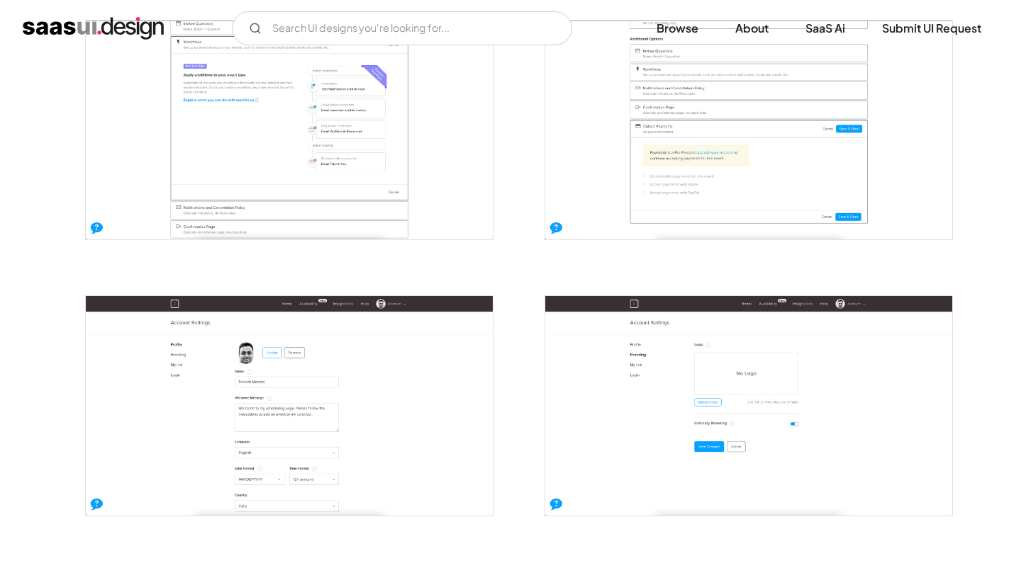
scroll to position [2176, 0]
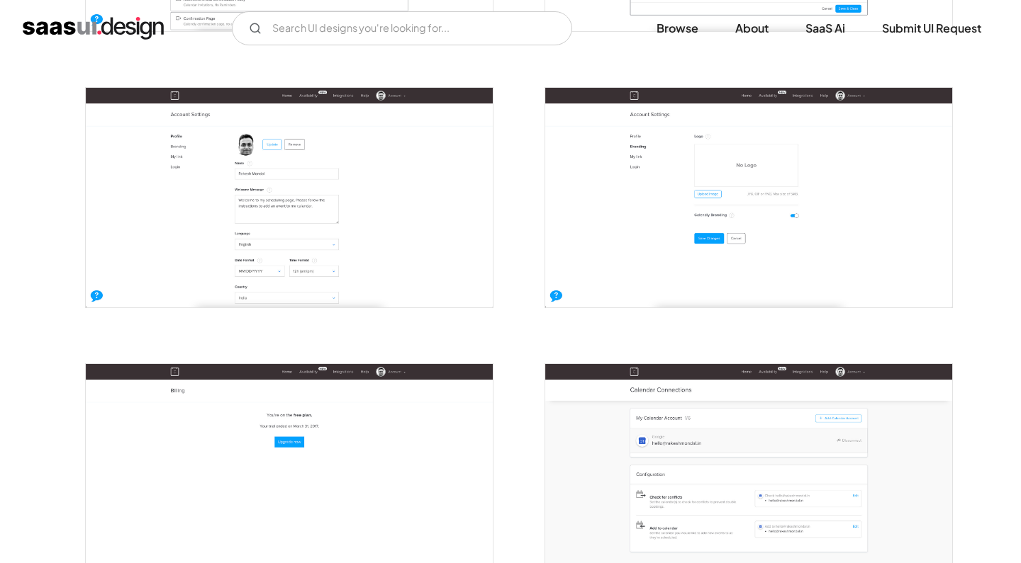
click at [225, 208] on img "open lightbox" at bounding box center [289, 197] width 407 height 219
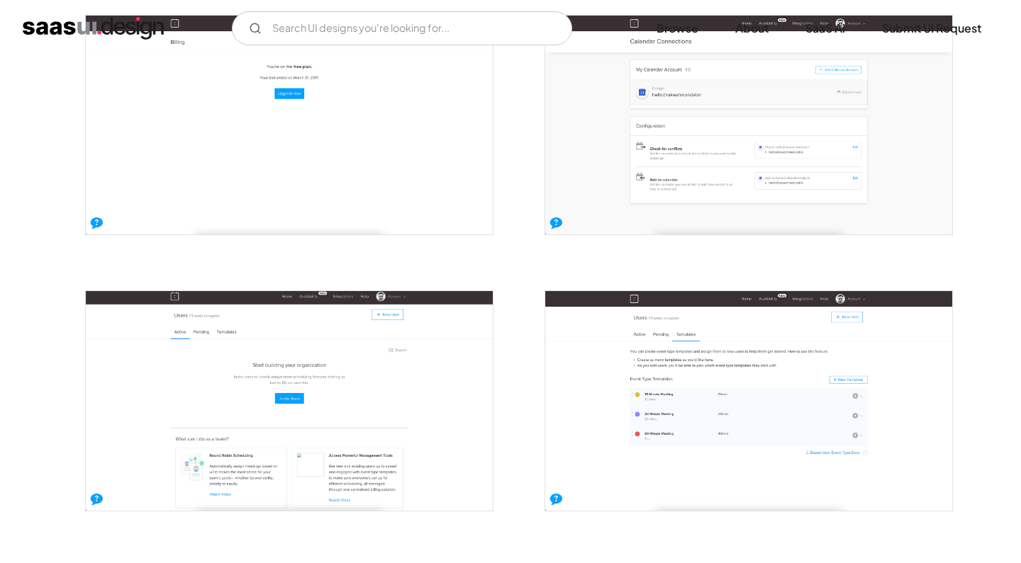
scroll to position [2656, 0]
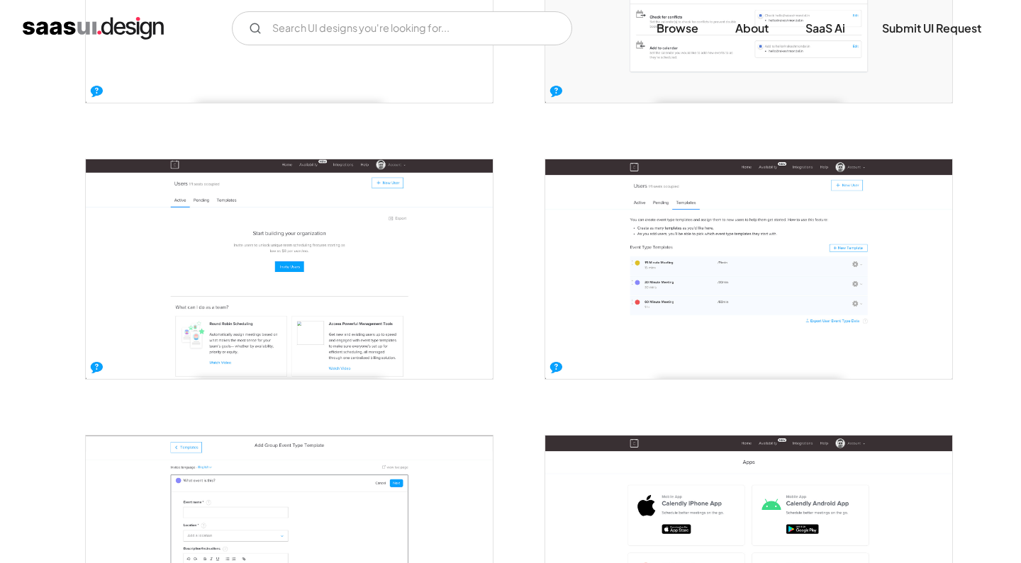
click at [575, 220] on img "open lightbox" at bounding box center [748, 268] width 407 height 219
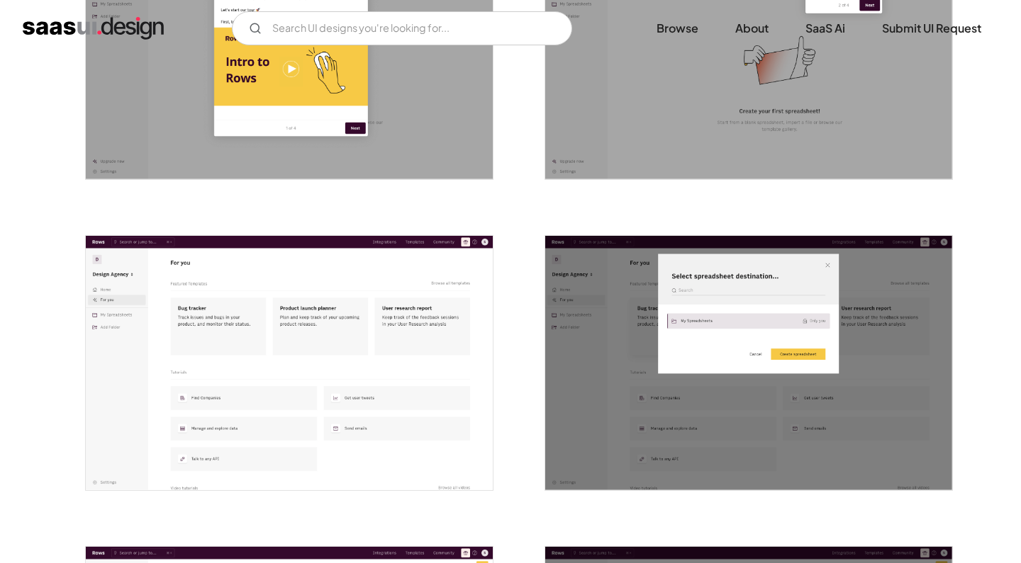
scroll to position [1586, 0]
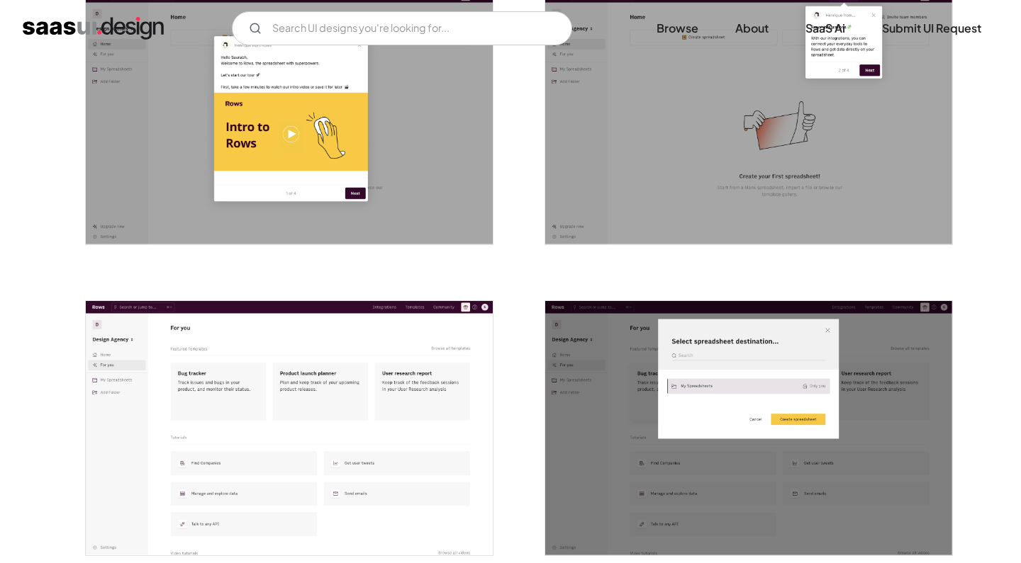
click at [422, 153] on img "open lightbox" at bounding box center [289, 117] width 407 height 254
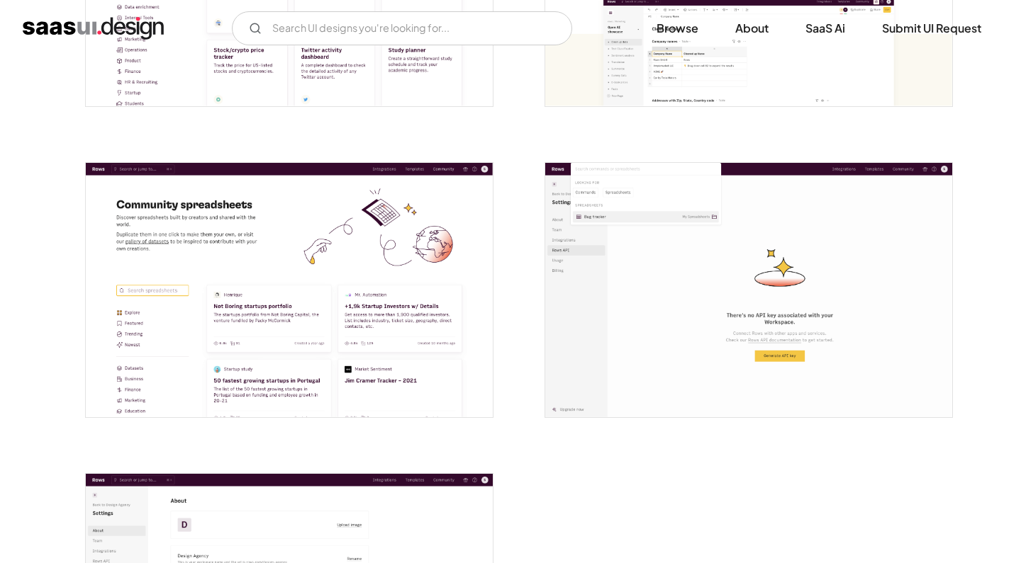
scroll to position [0, 0]
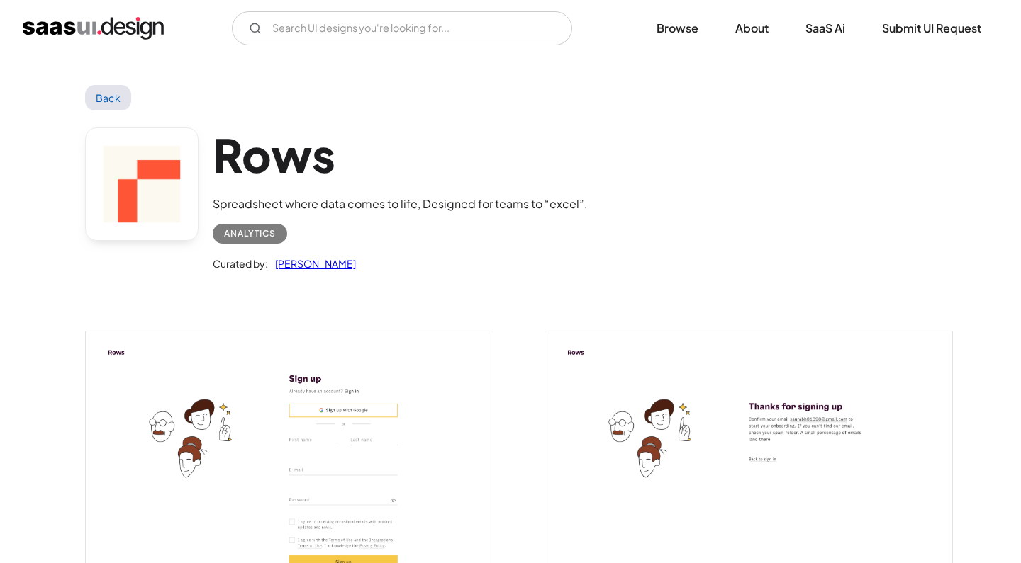
click at [293, 145] on h1 "Rows" at bounding box center [400, 155] width 375 height 55
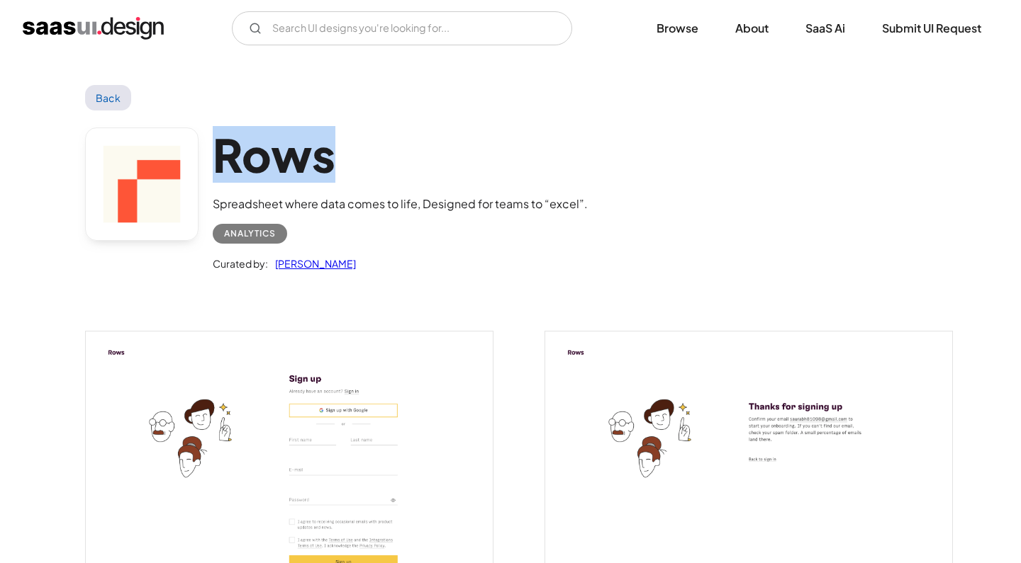
click at [293, 145] on h1 "Rows" at bounding box center [400, 155] width 375 height 55
copy h1 "Rows"
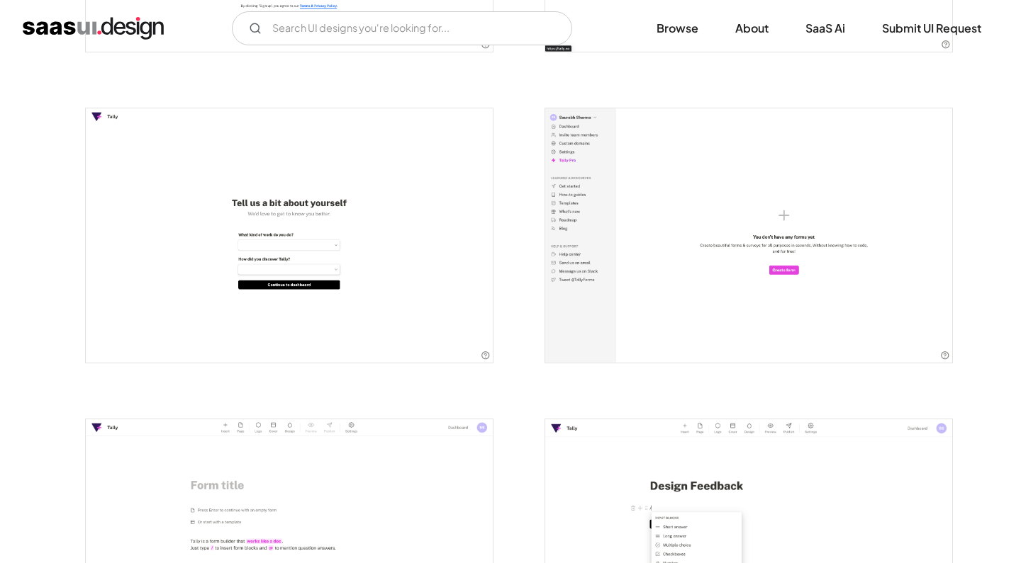
scroll to position [500, 0]
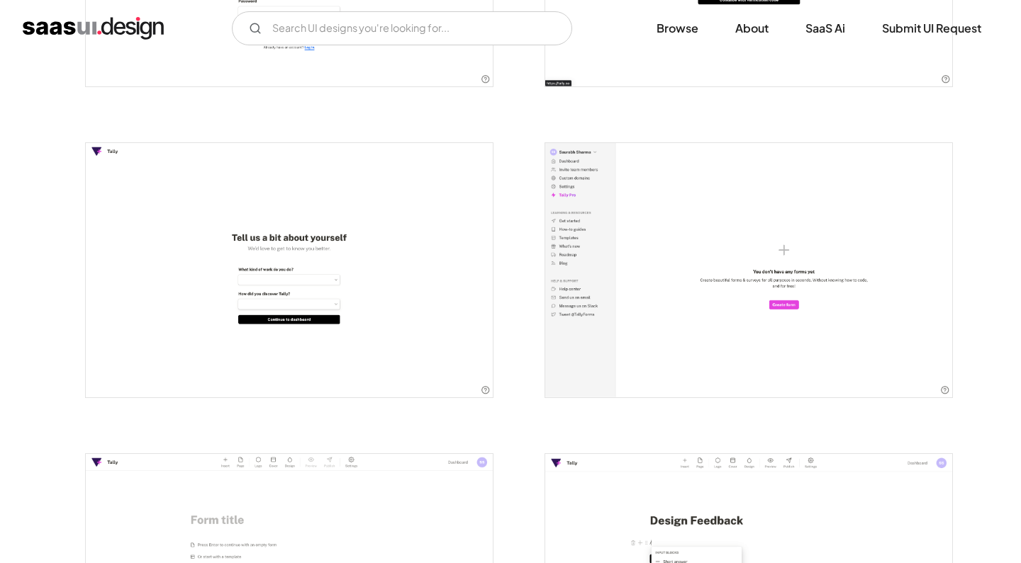
click at [342, 280] on img "open lightbox" at bounding box center [289, 270] width 407 height 254
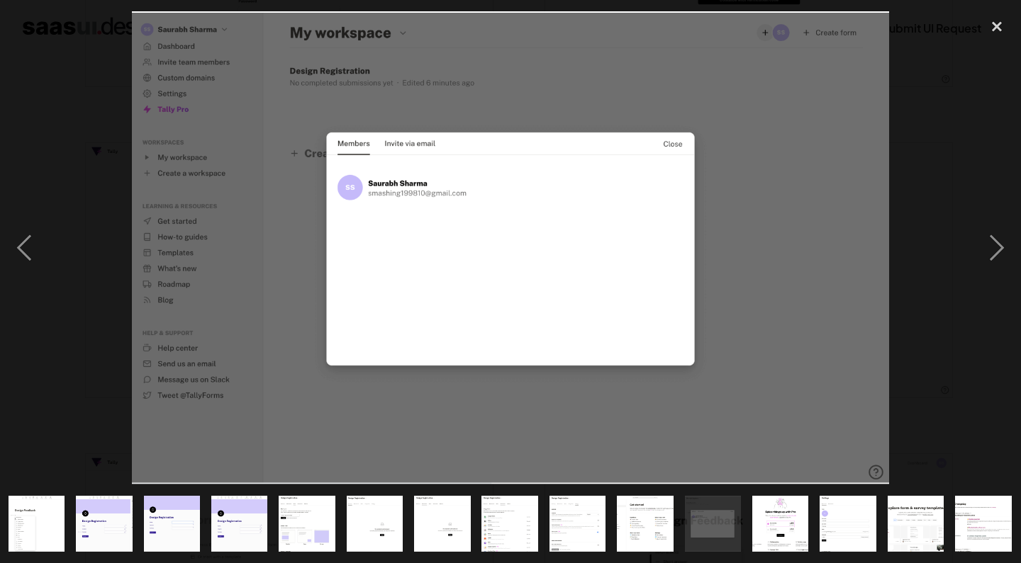
scroll to position [0, 342]
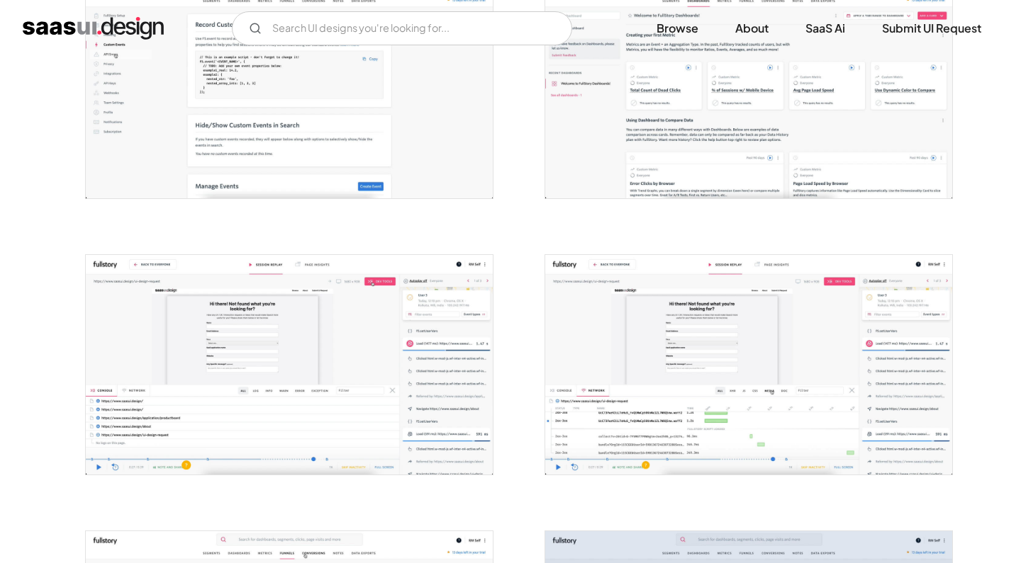
scroll to position [1656, 0]
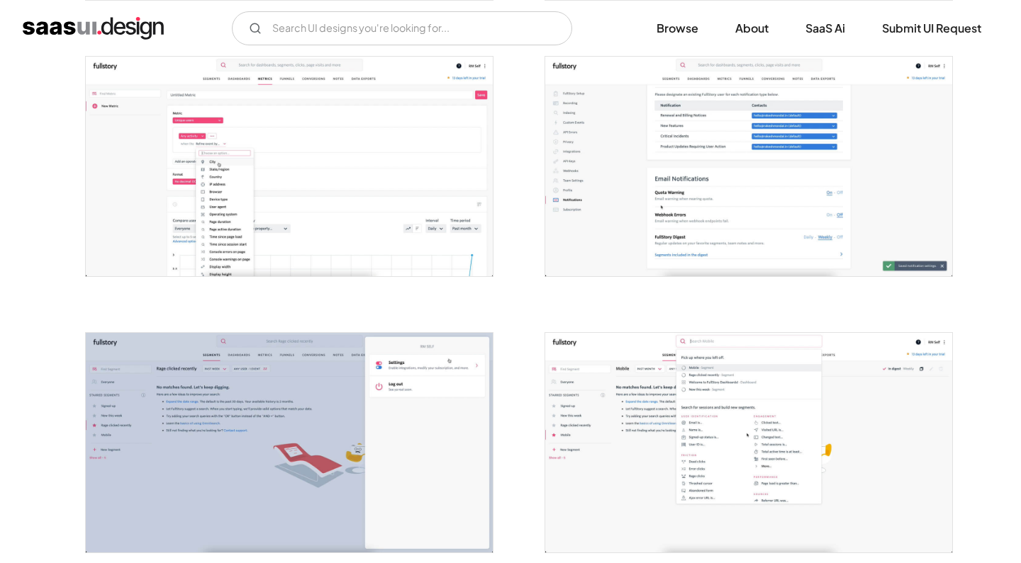
click at [342, 280] on div at bounding box center [280, 158] width 425 height 276
click at [346, 224] on img "open lightbox" at bounding box center [289, 167] width 407 height 220
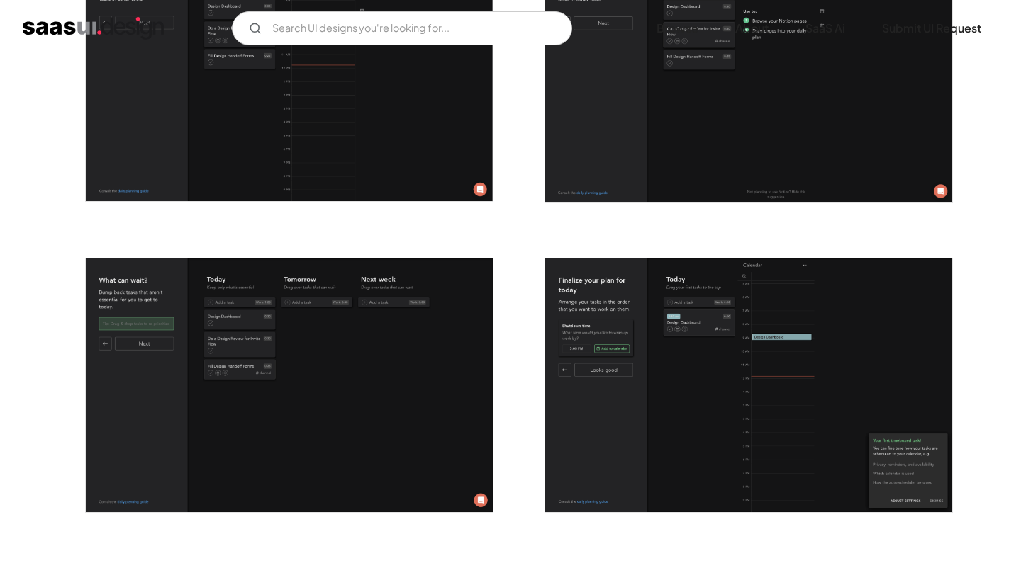
scroll to position [2877, 0]
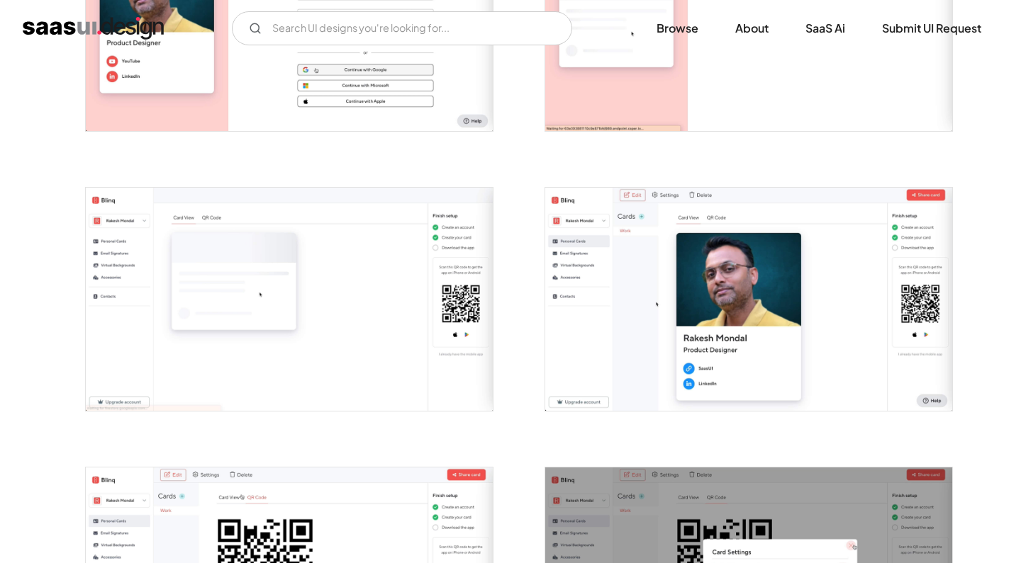
scroll to position [1395, 0]
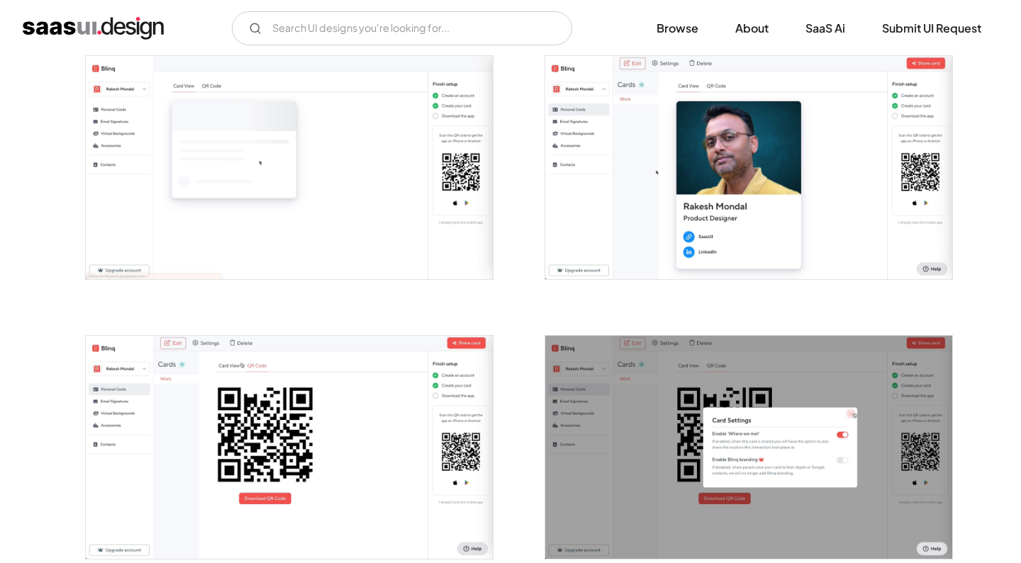
click at [288, 187] on img "open lightbox" at bounding box center [289, 167] width 407 height 223
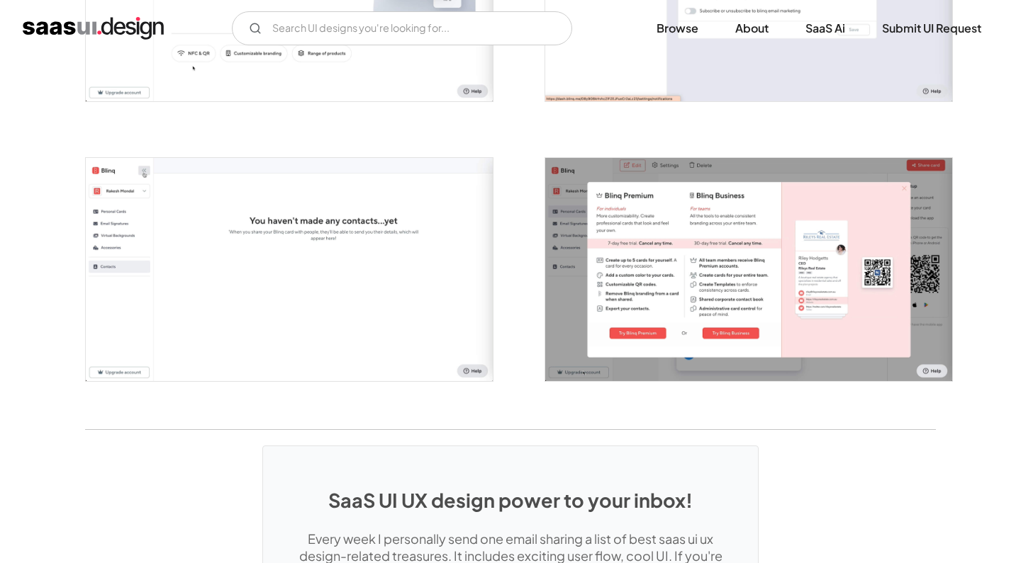
scroll to position [2950, 0]
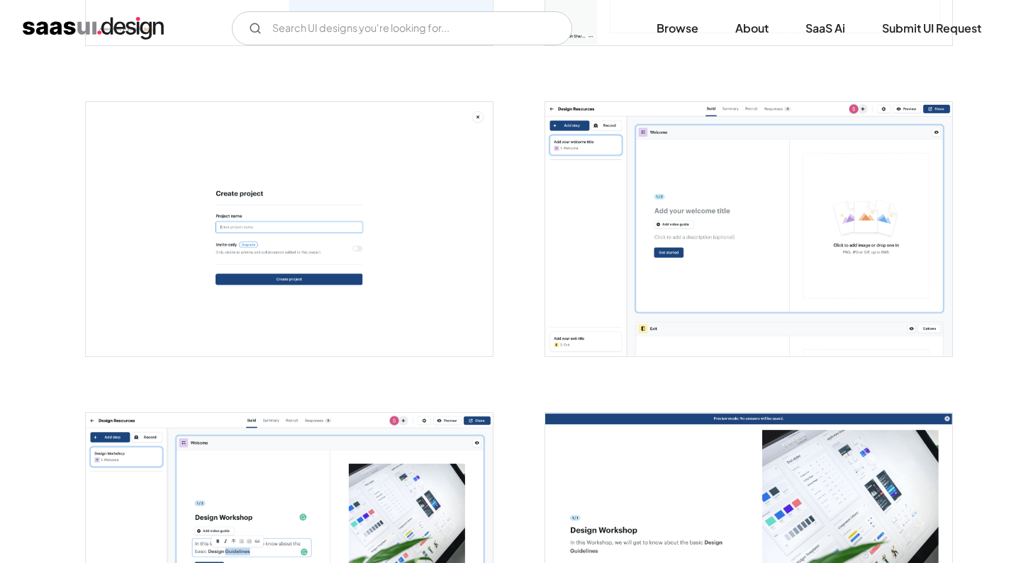
scroll to position [241, 0]
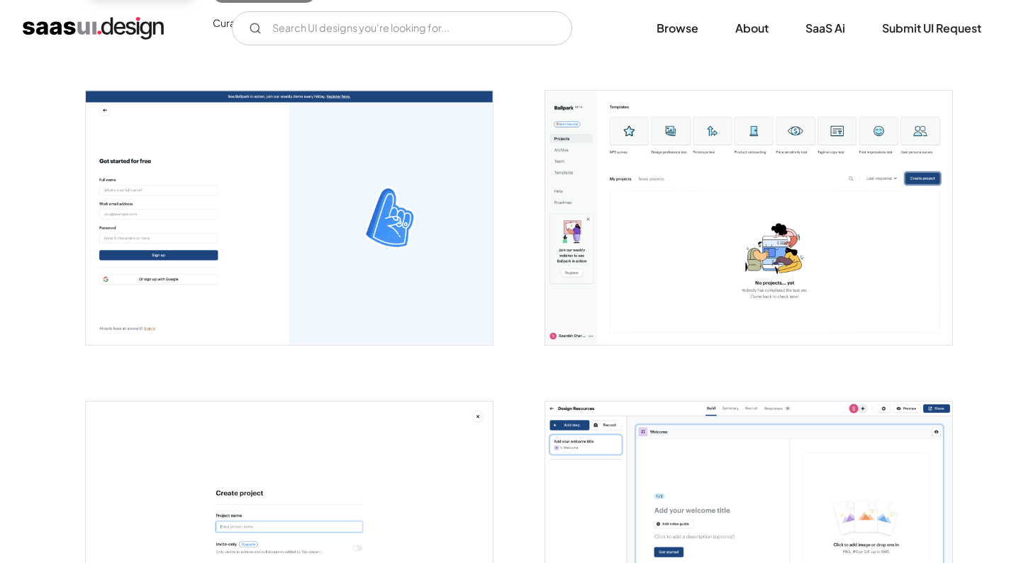
click at [414, 254] on img "open lightbox" at bounding box center [289, 218] width 407 height 254
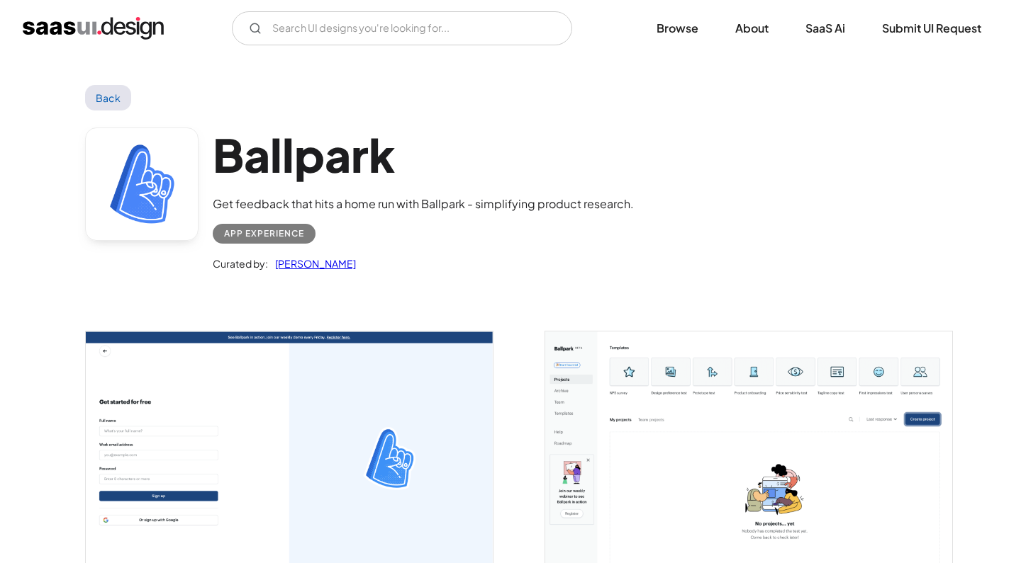
scroll to position [0, 0]
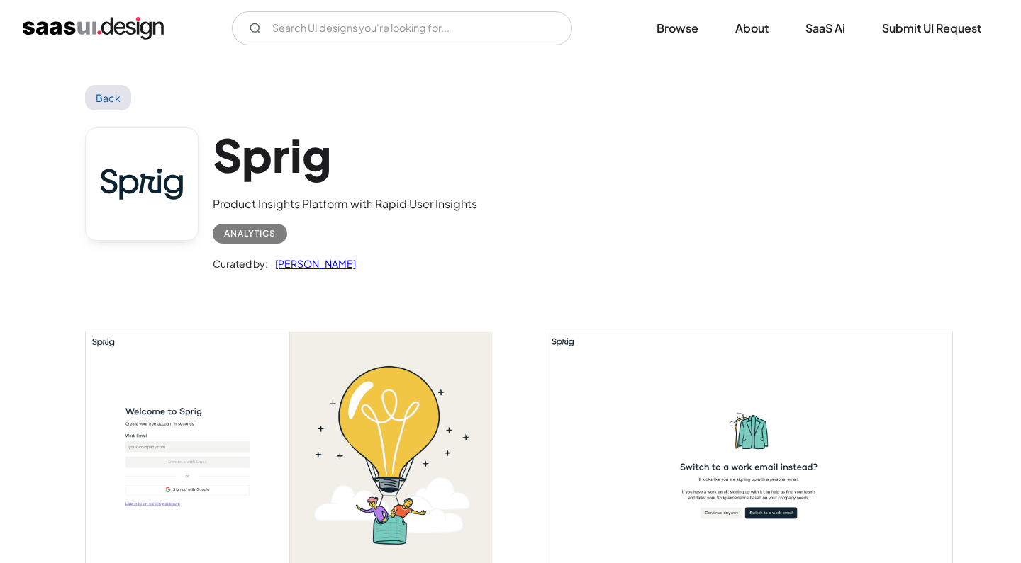
click at [282, 142] on h1 "Sprig" at bounding box center [345, 155] width 264 height 55
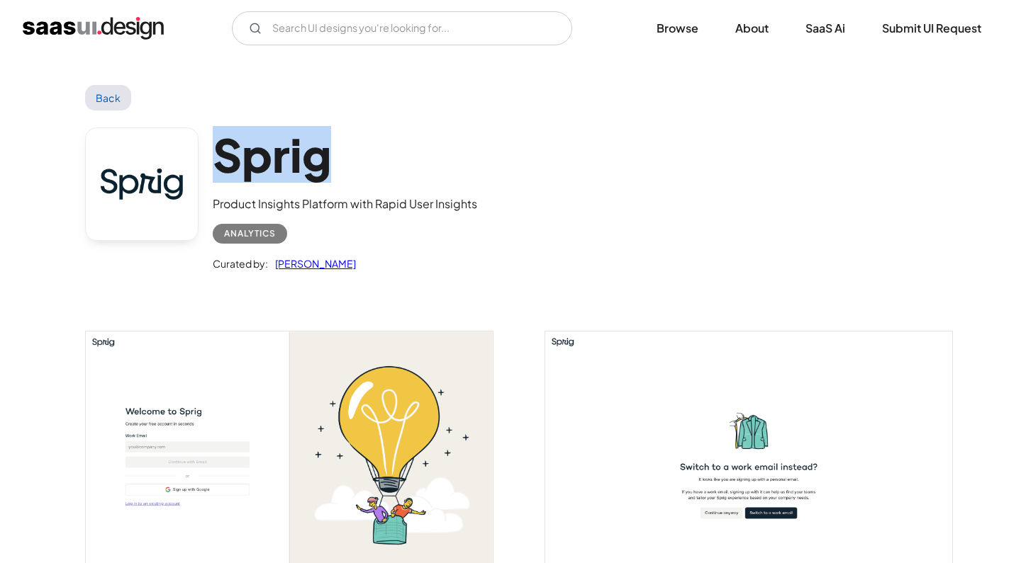
copy h1 "Sprig"
click at [458, 196] on div "Product Insights Platform with Rapid User Insights" at bounding box center [345, 204] width 264 height 17
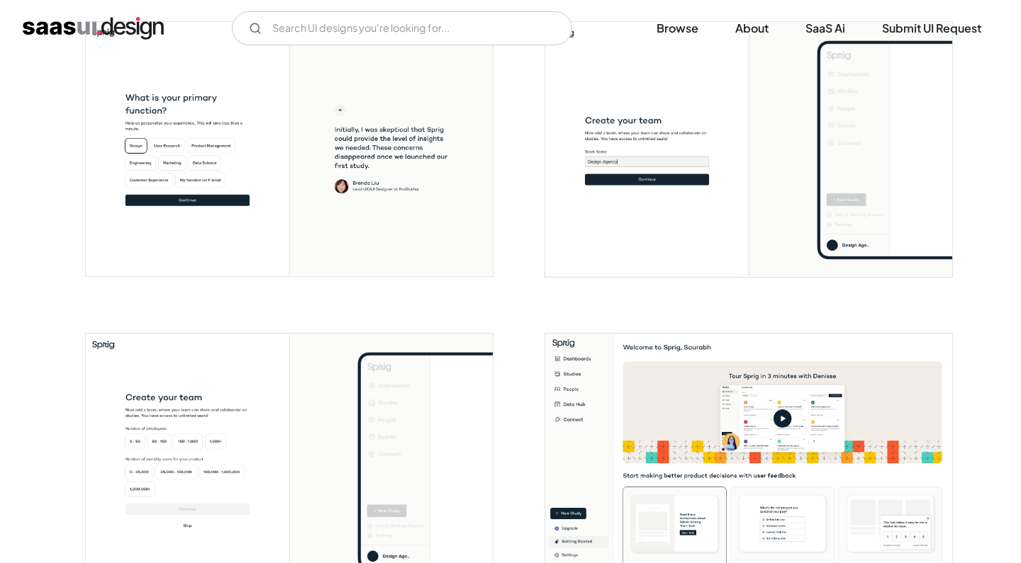
scroll to position [781, 0]
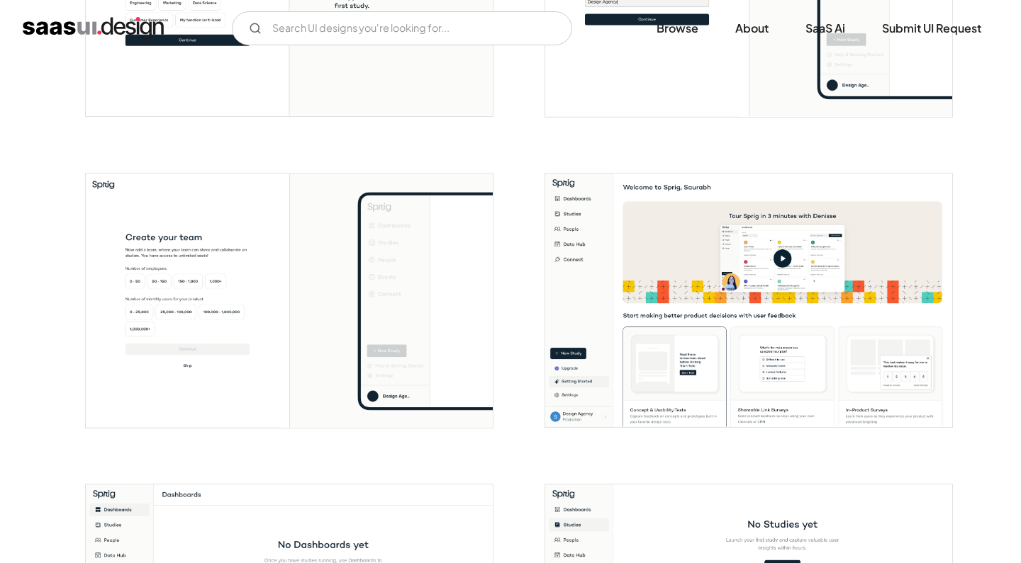
click at [668, 315] on img "open lightbox" at bounding box center [748, 301] width 407 height 254
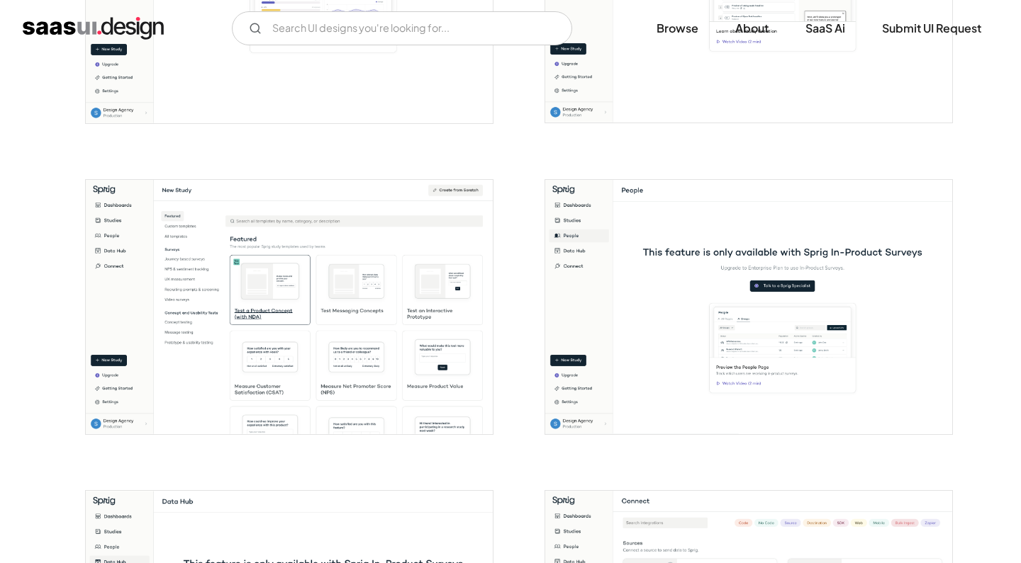
scroll to position [1535, 0]
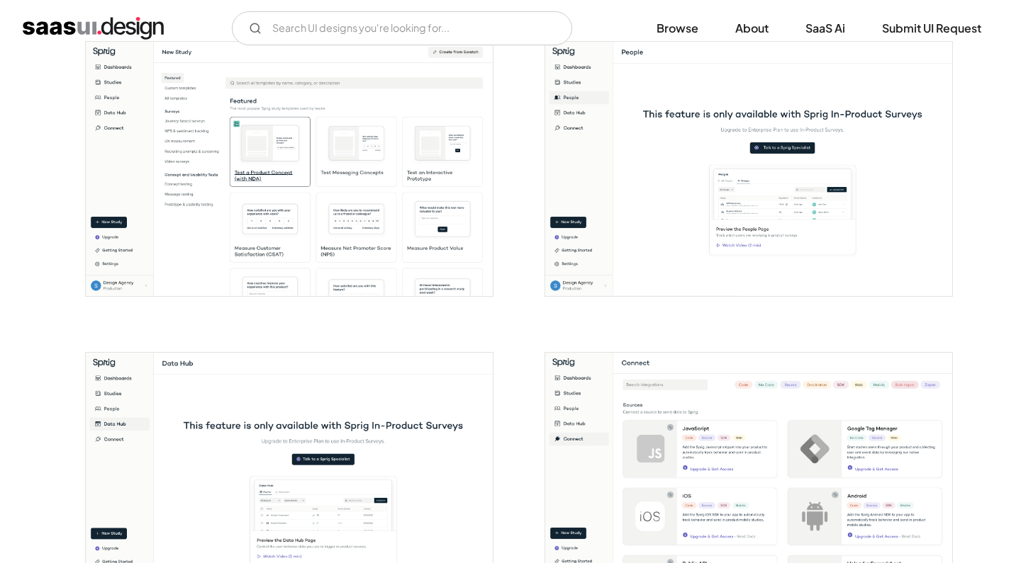
click at [392, 266] on img "open lightbox" at bounding box center [289, 169] width 407 height 254
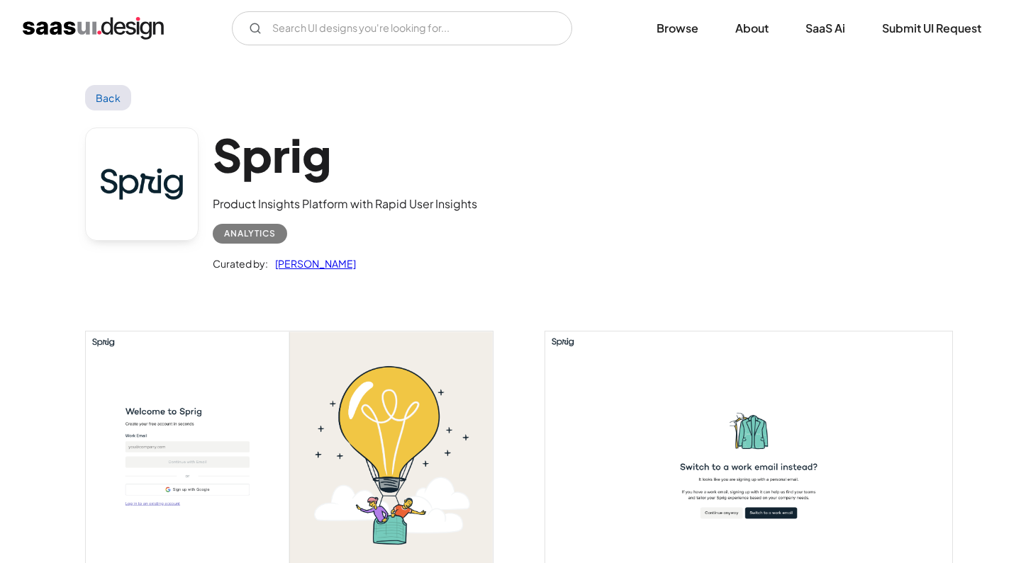
scroll to position [0, 0]
